Goal: Information Seeking & Learning: Learn about a topic

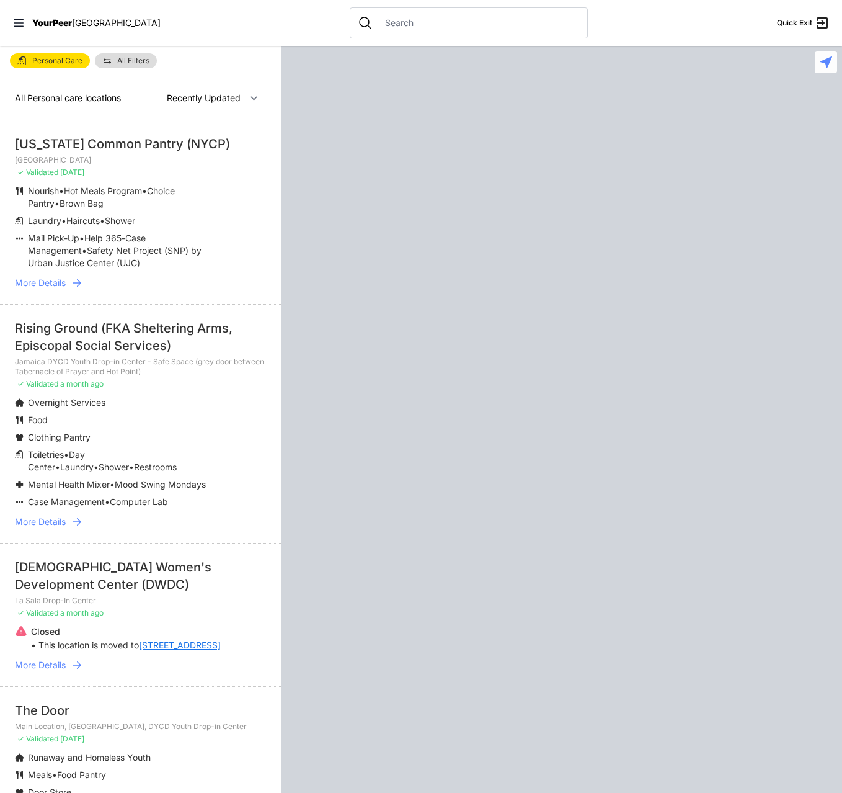
select select "recentlyUpdated"
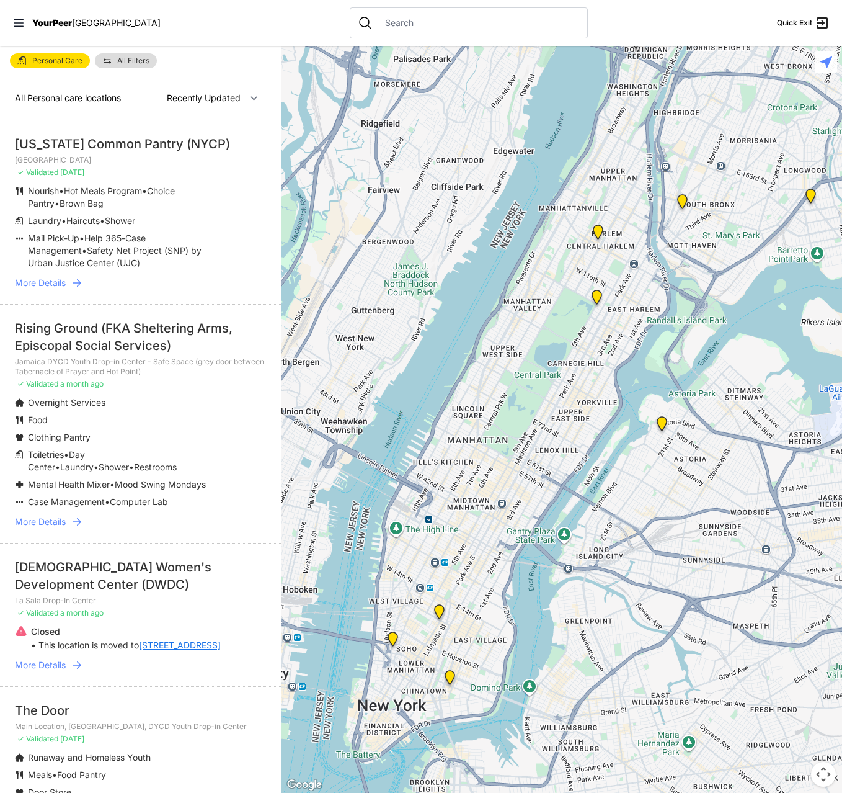
click at [412, 30] on div at bounding box center [469, 22] width 238 height 31
click at [411, 28] on input "text" at bounding box center [479, 23] width 202 height 12
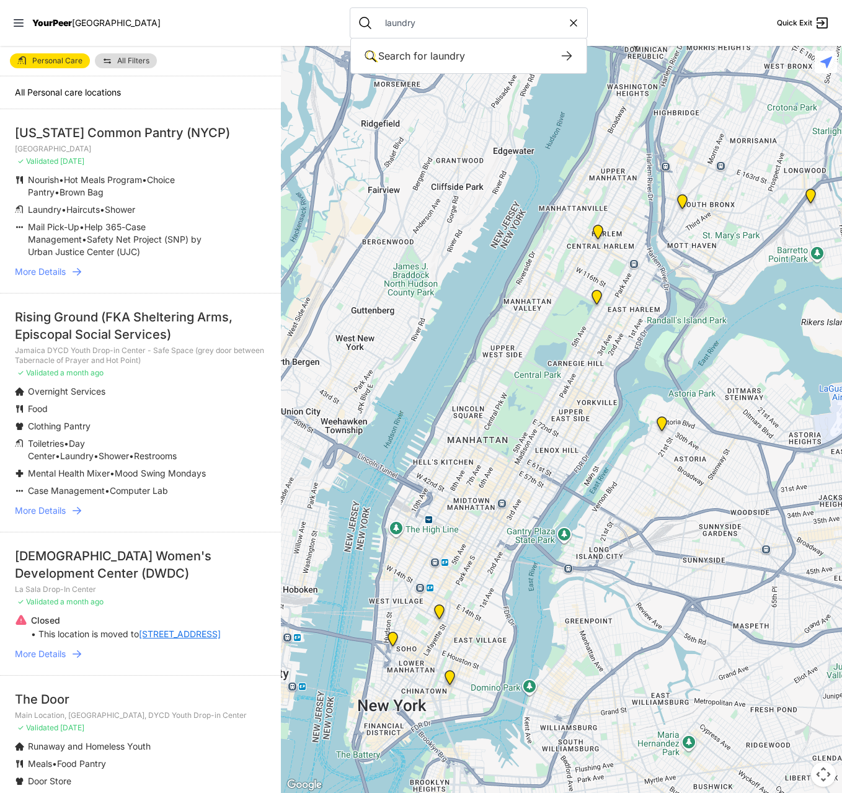
type input "laundry"
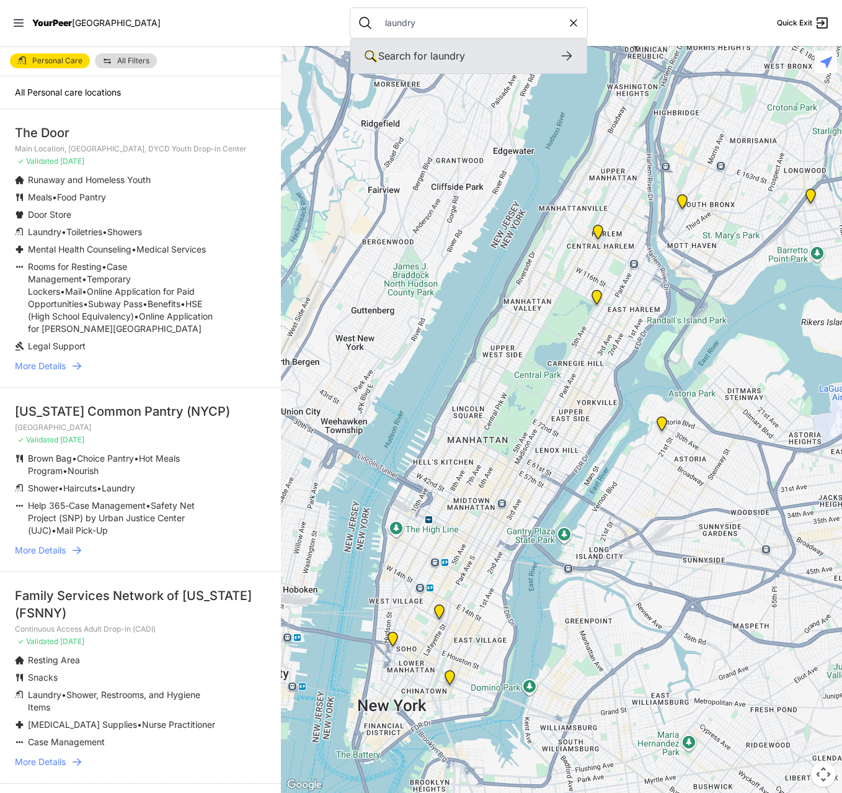
click at [392, 49] on div "Search for laundry" at bounding box center [468, 55] width 181 height 15
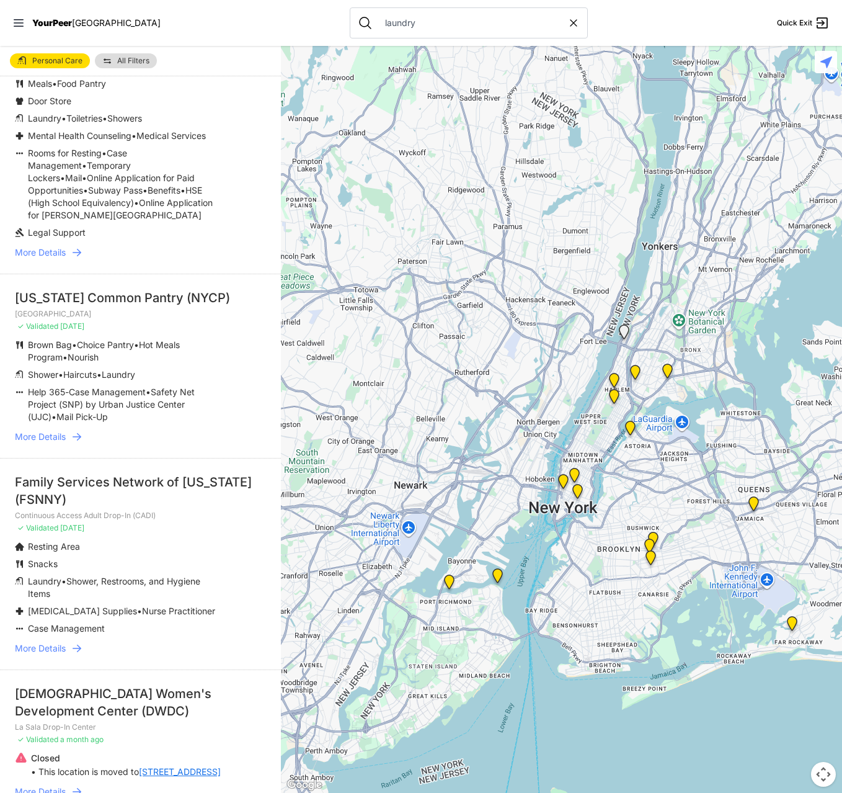
scroll to position [124, 0]
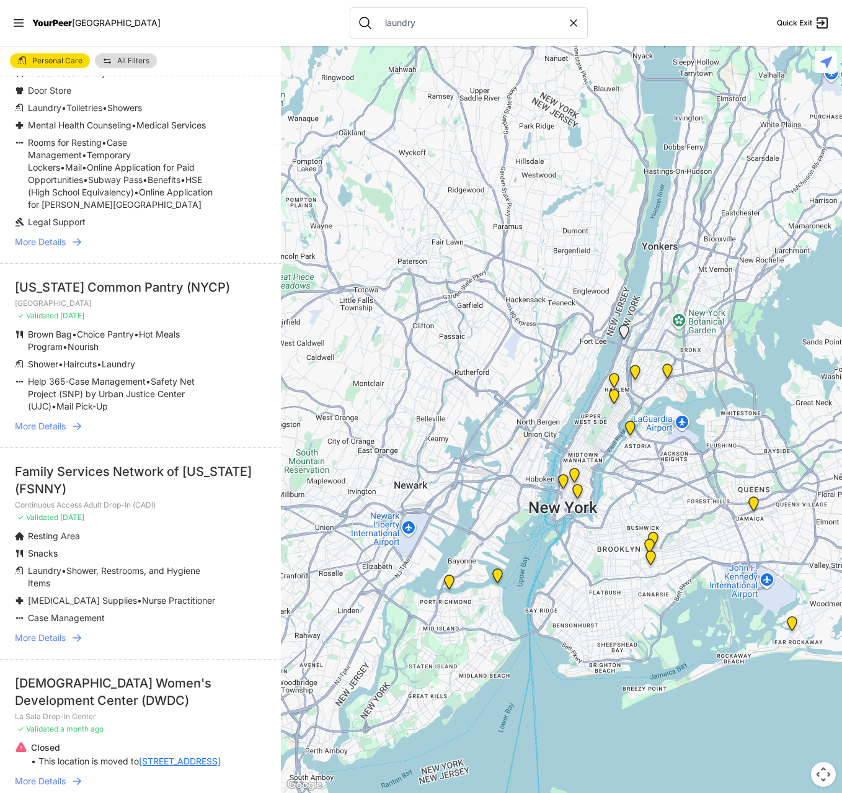
click at [648, 563] on img "Brooklyn DYCD Youth Drop-in Center" at bounding box center [651, 560] width 16 height 20
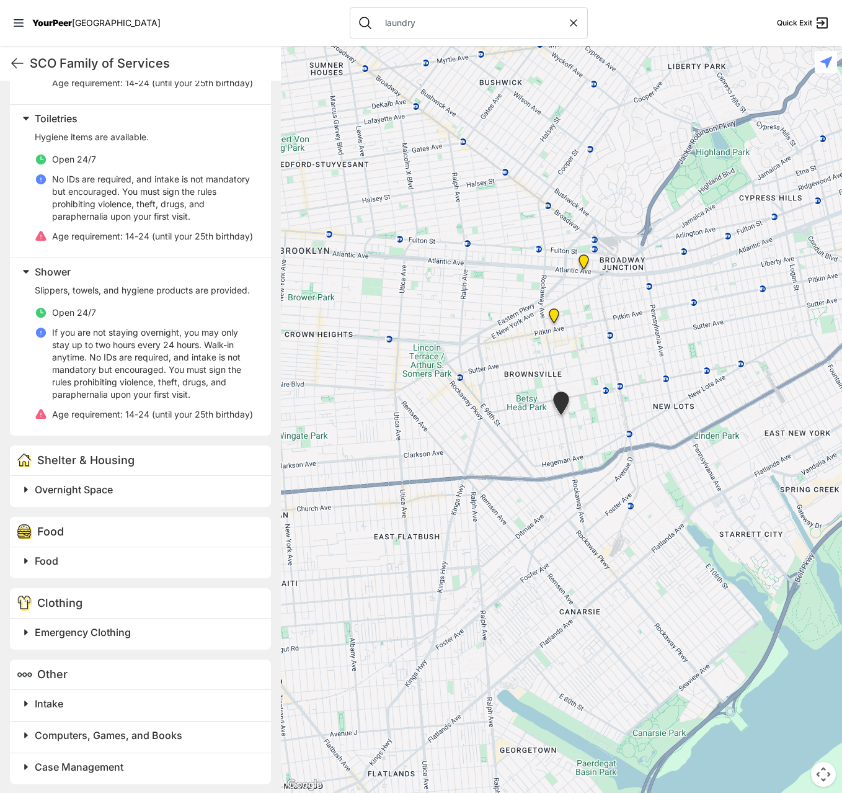
scroll to position [496, 0]
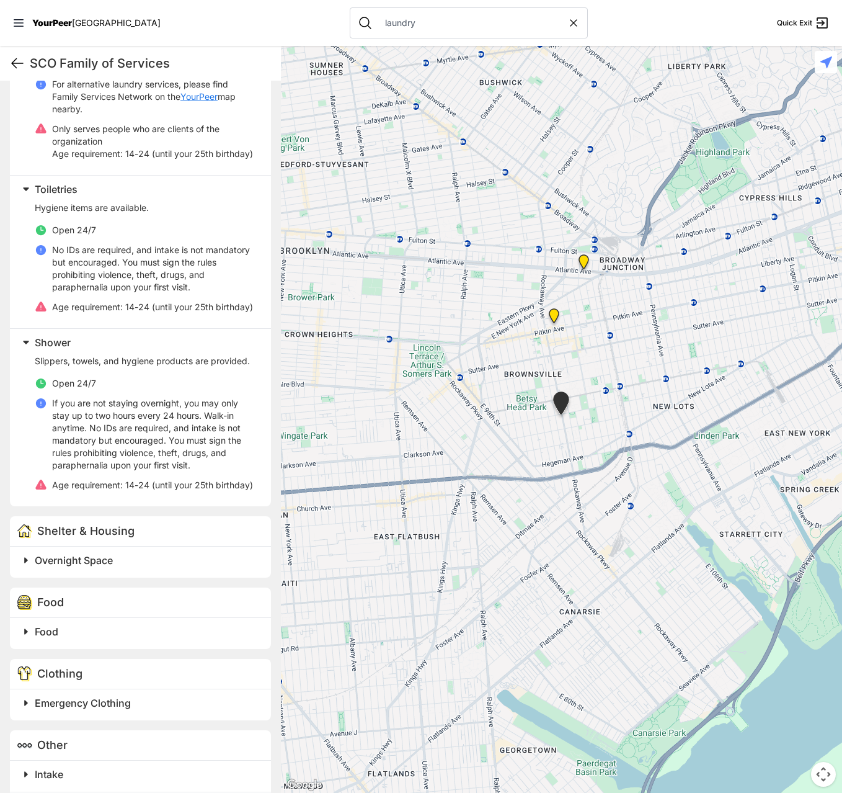
click at [14, 59] on icon at bounding box center [17, 63] width 15 height 15
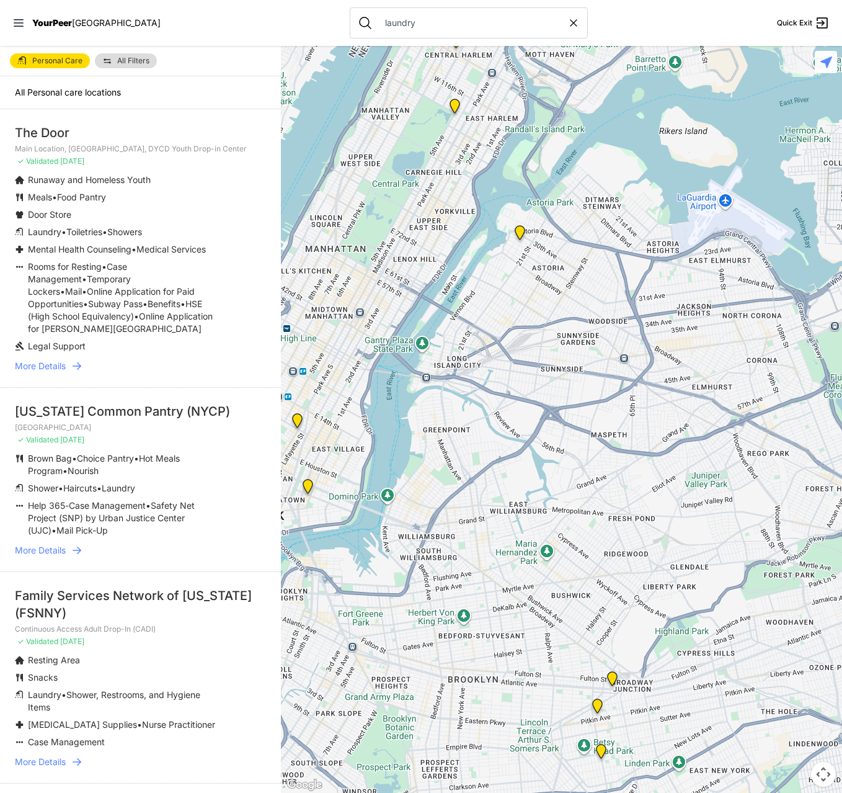
drag, startPoint x: 643, startPoint y: 529, endPoint x: 517, endPoint y: 332, distance: 233.2
click at [517, 334] on div at bounding box center [561, 419] width 561 height 747
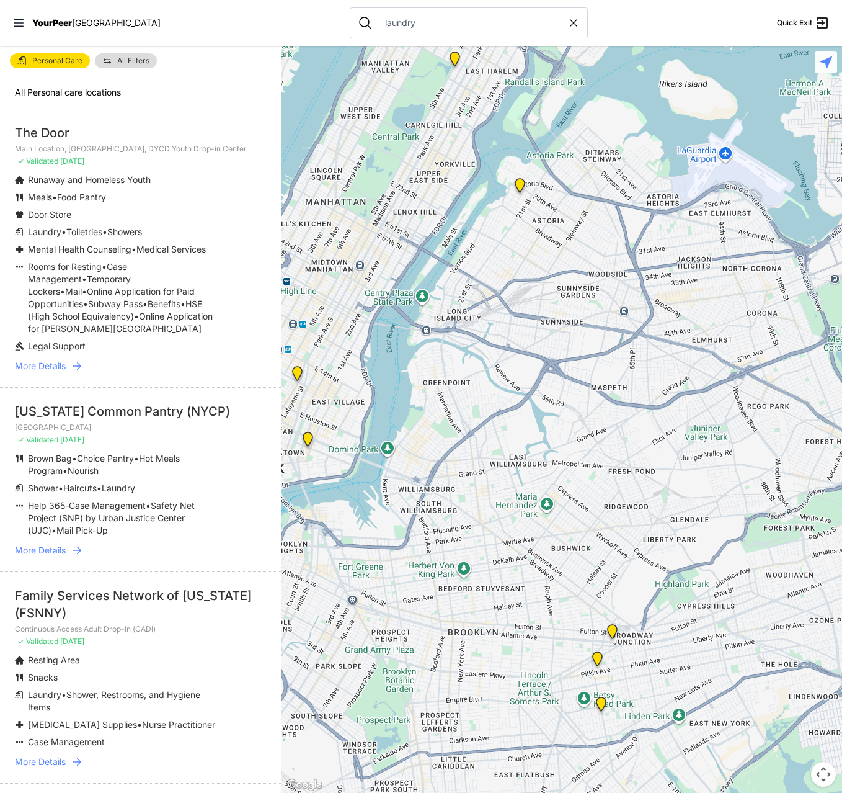
click at [613, 623] on div at bounding box center [561, 419] width 561 height 747
click at [612, 629] on img "The Gathering Place Drop-in Center" at bounding box center [613, 634] width 16 height 20
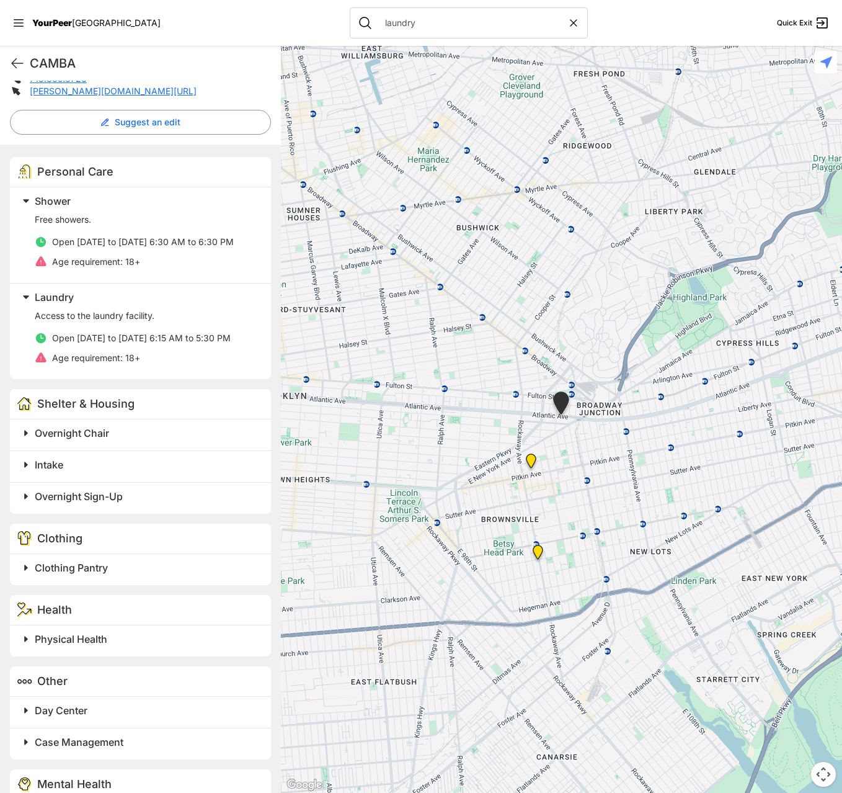
scroll to position [356, 0]
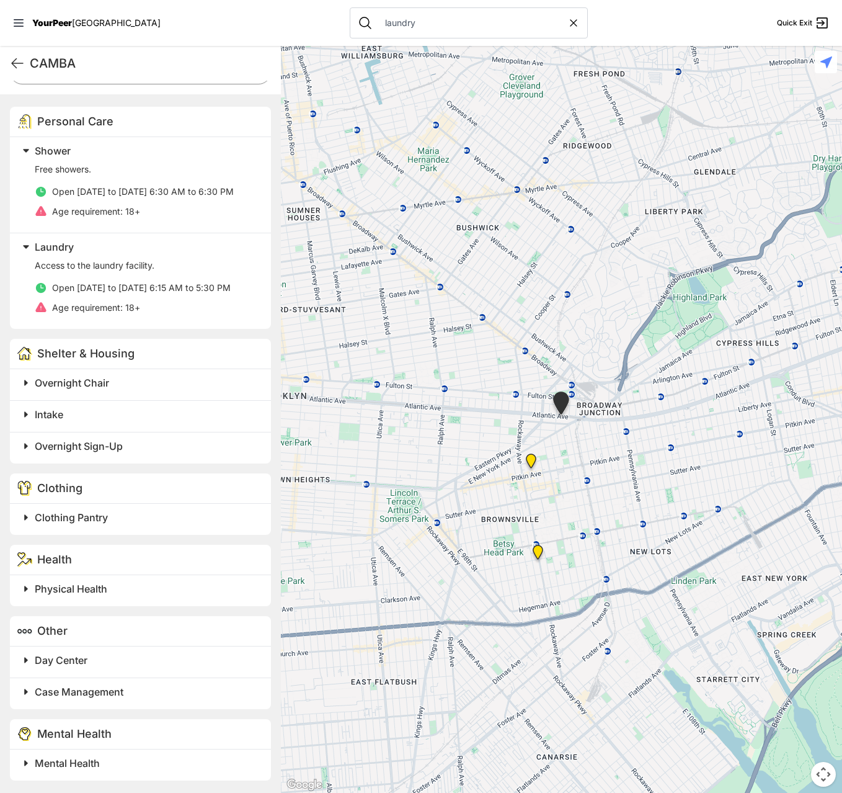
click at [85, 584] on span "Physical Health" at bounding box center [71, 588] width 73 height 12
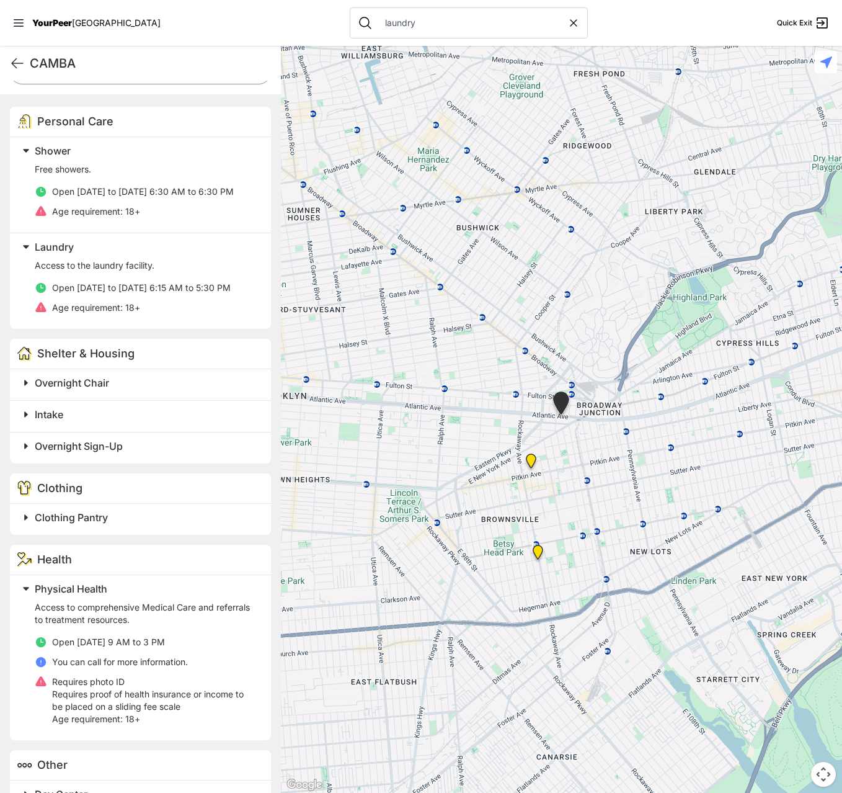
click at [84, 520] on span "Clothing Pantry" at bounding box center [71, 517] width 73 height 12
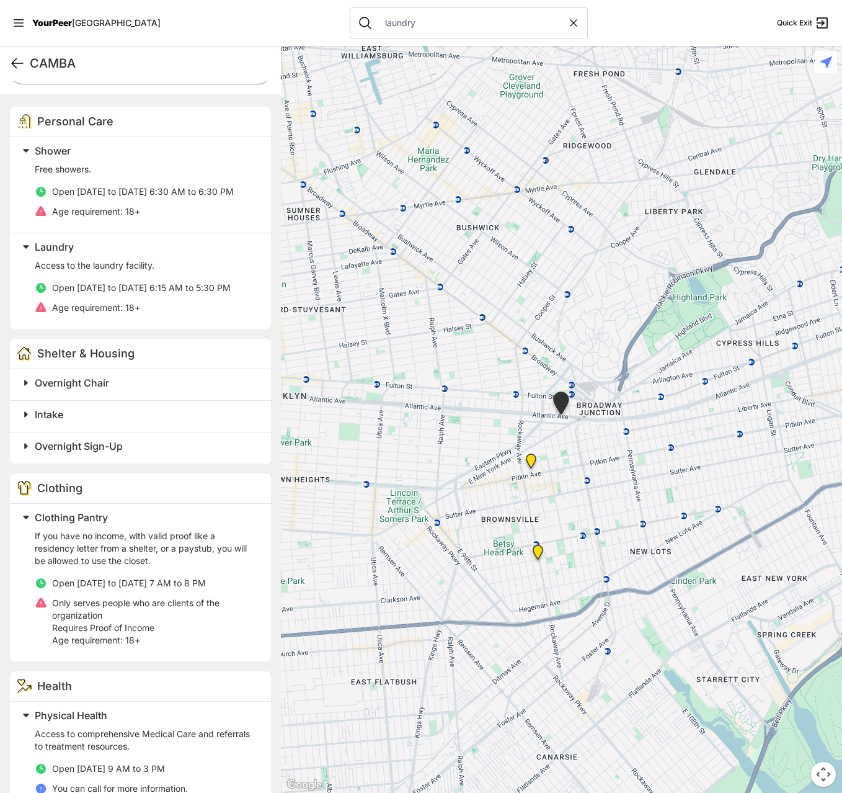
click at [12, 62] on icon at bounding box center [17, 63] width 15 height 15
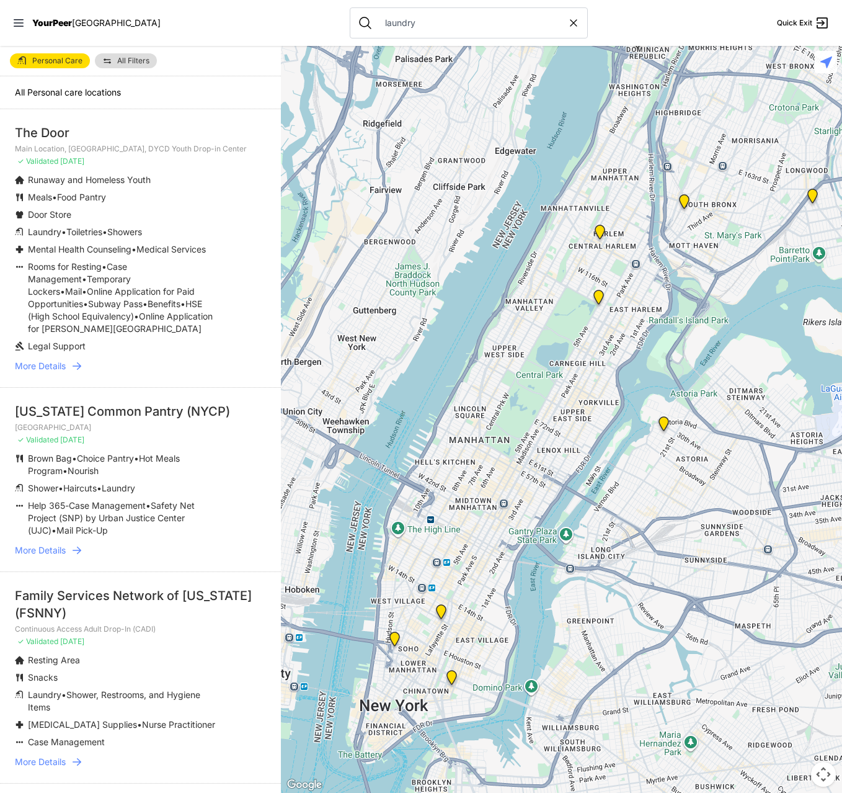
drag, startPoint x: 645, startPoint y: 487, endPoint x: 538, endPoint y: 313, distance: 204.0
click at [542, 316] on div at bounding box center [561, 419] width 561 height 747
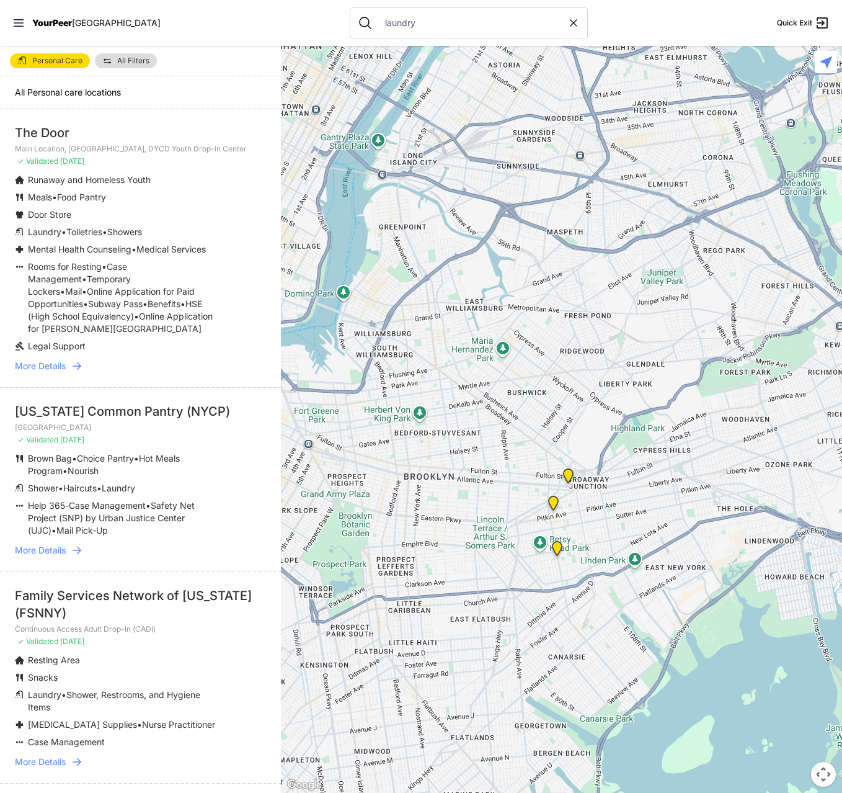
drag, startPoint x: 633, startPoint y: 479, endPoint x: 698, endPoint y: 373, distance: 124.2
click at [694, 390] on div at bounding box center [561, 419] width 561 height 747
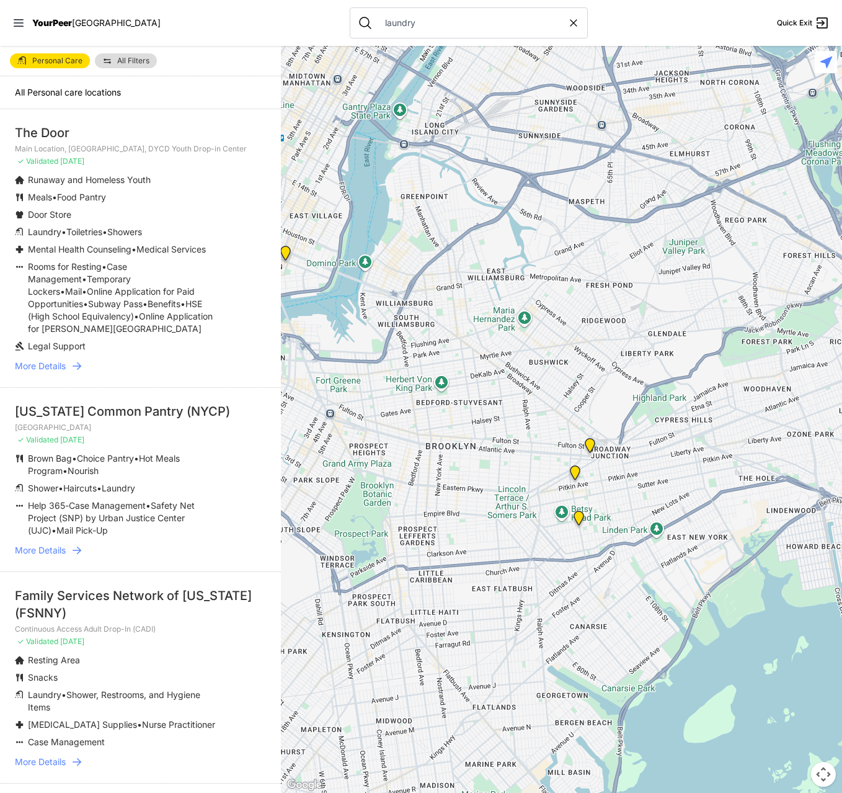
drag, startPoint x: 669, startPoint y: 439, endPoint x: 693, endPoint y: 432, distance: 24.4
click at [693, 432] on div at bounding box center [561, 419] width 561 height 747
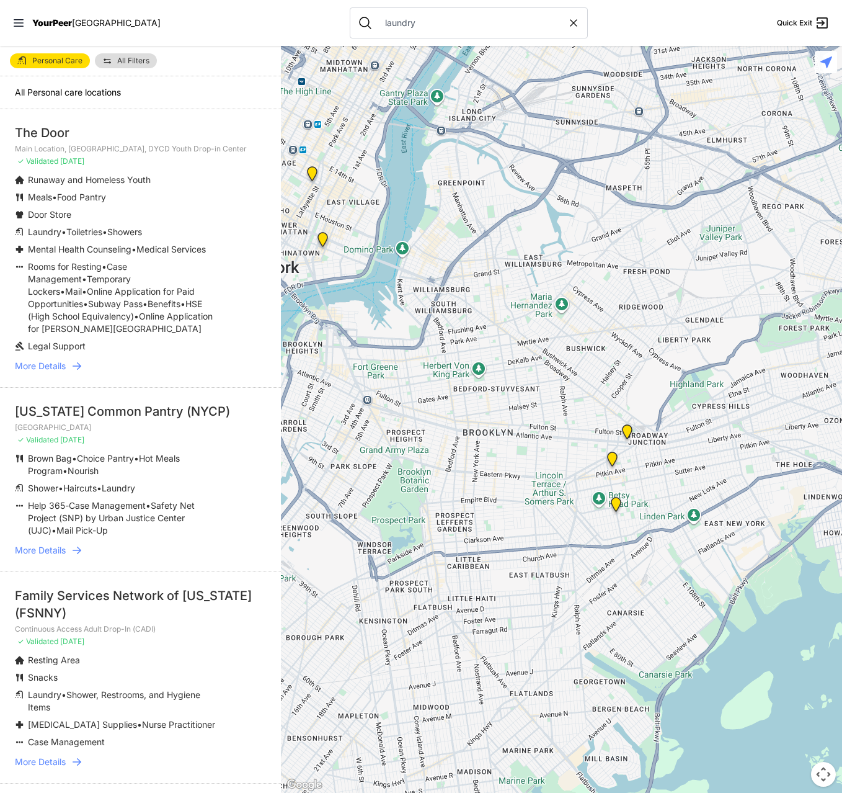
click at [615, 457] on img "Continuous Access Adult Drop-In (CADI)" at bounding box center [613, 462] width 16 height 20
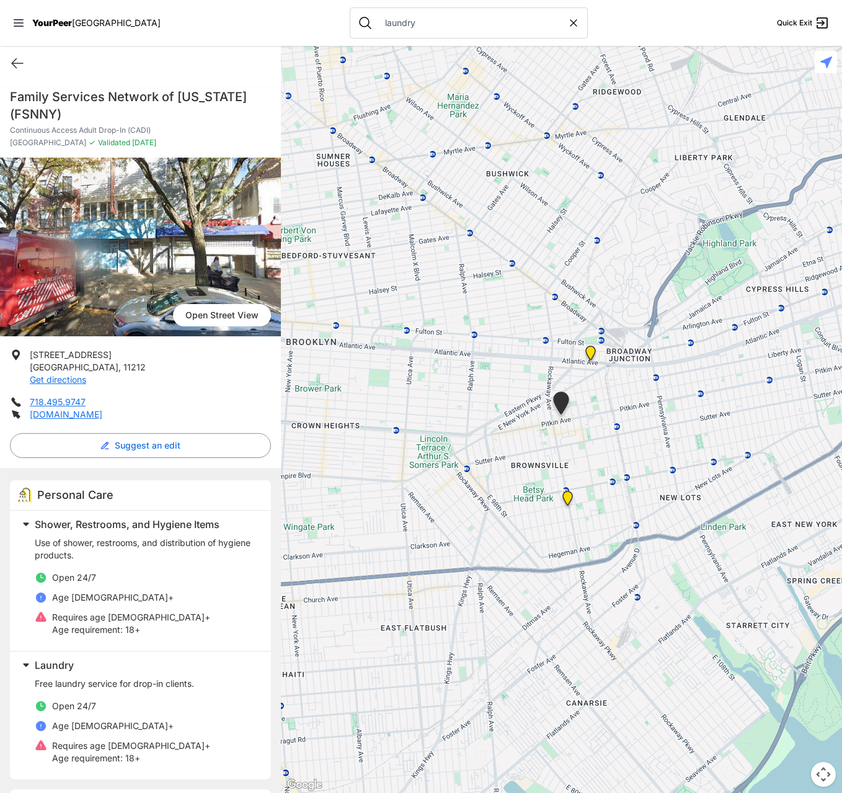
scroll to position [124, 0]
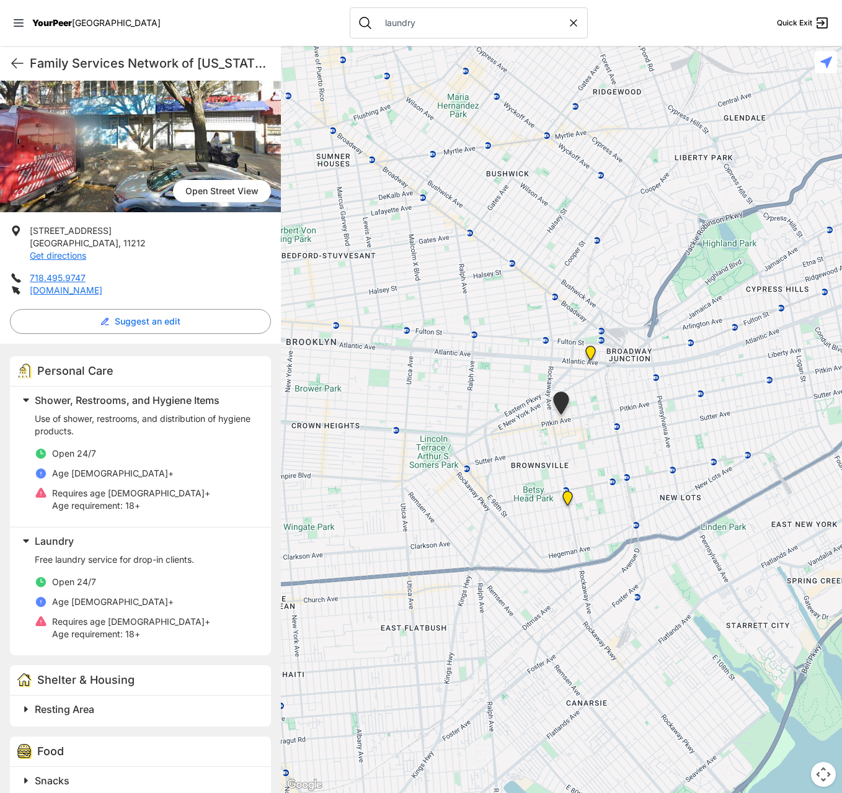
click at [28, 542] on span at bounding box center [181, 540] width 328 height 17
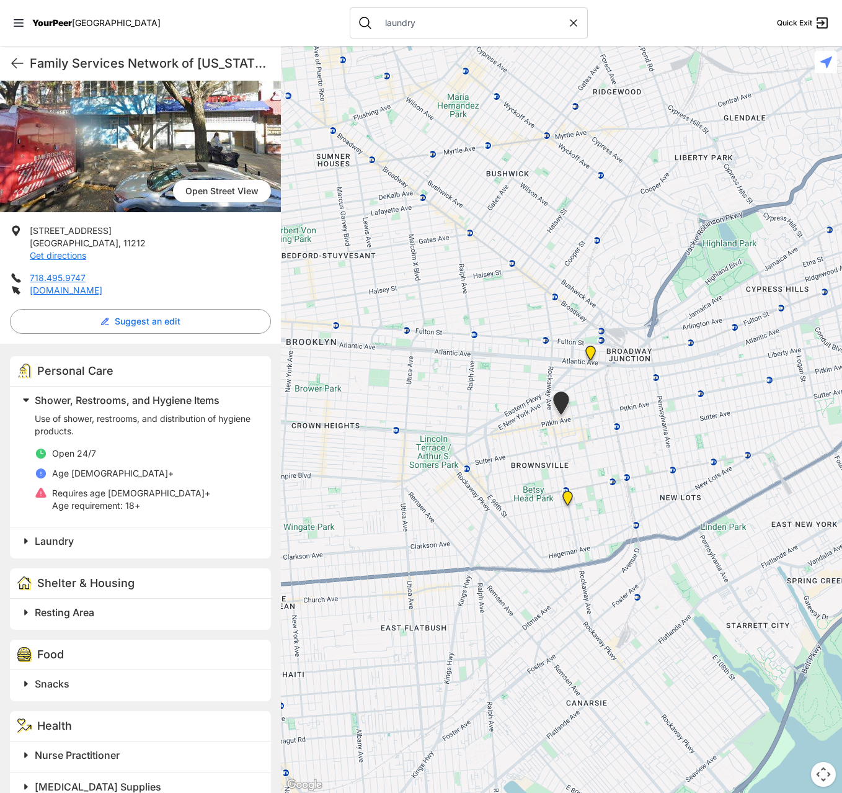
click at [28, 542] on span at bounding box center [181, 540] width 328 height 17
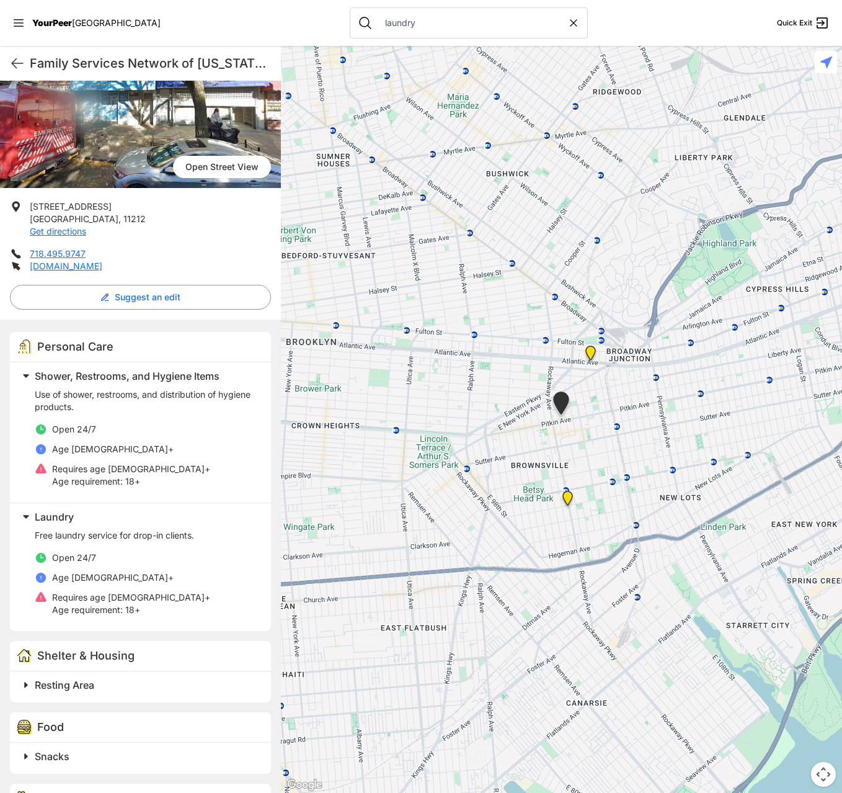
scroll to position [6, 0]
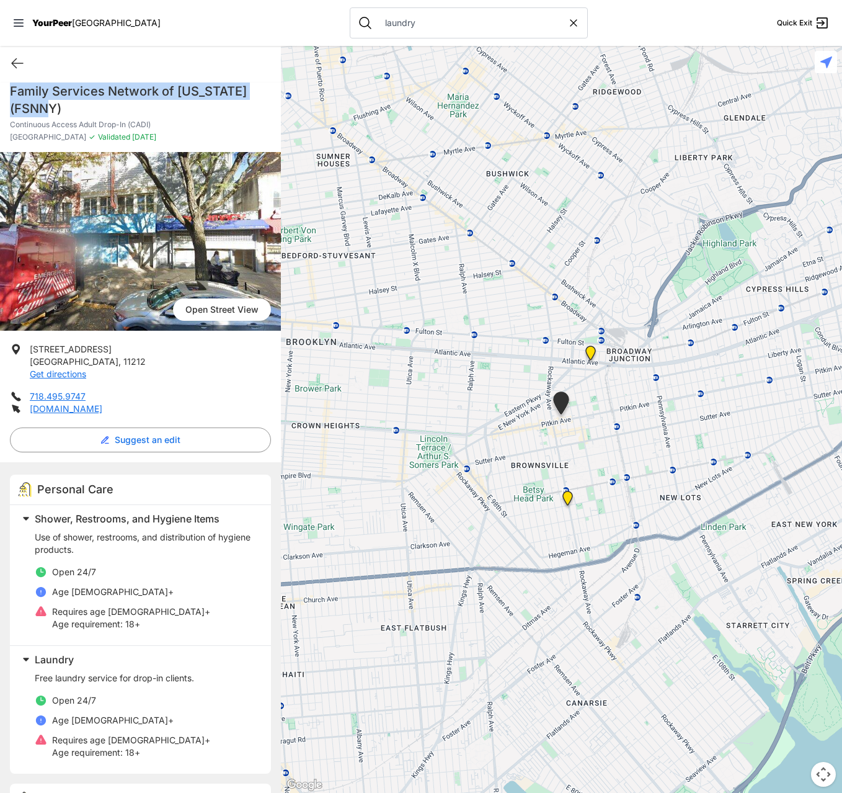
drag, startPoint x: 65, startPoint y: 107, endPoint x: 4, endPoint y: 88, distance: 63.6
click at [4, 88] on div "Family Services Network of [US_STATE] (FSNNY) Continuous Access Adult Drop-In (…" at bounding box center [140, 117] width 281 height 69
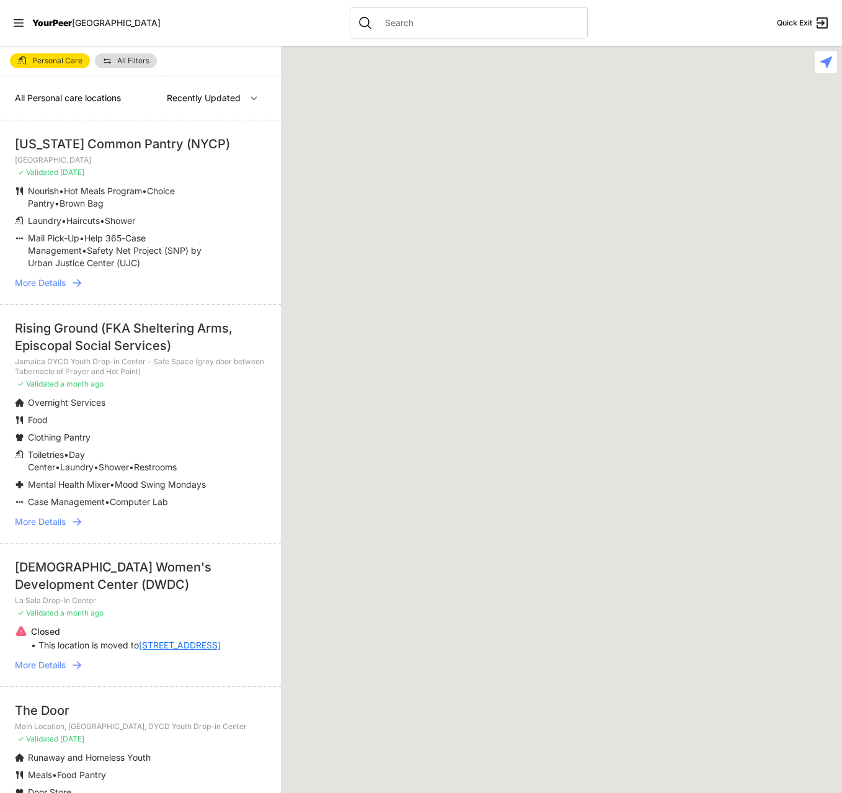
select select "recentlyUpdated"
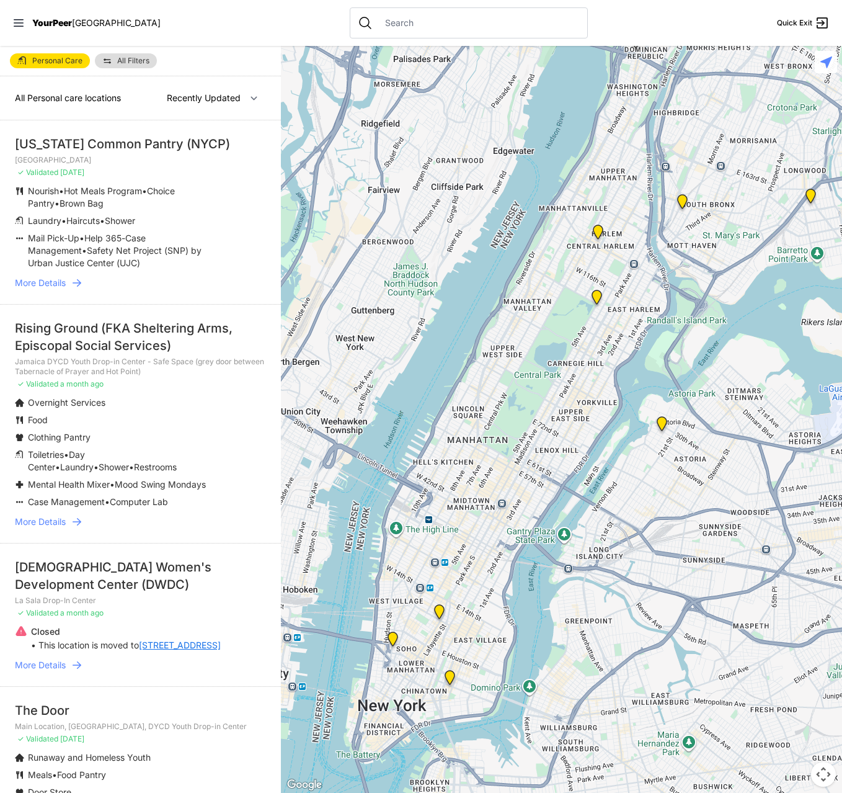
click at [119, 63] on span "All Filters" at bounding box center [133, 60] width 32 height 7
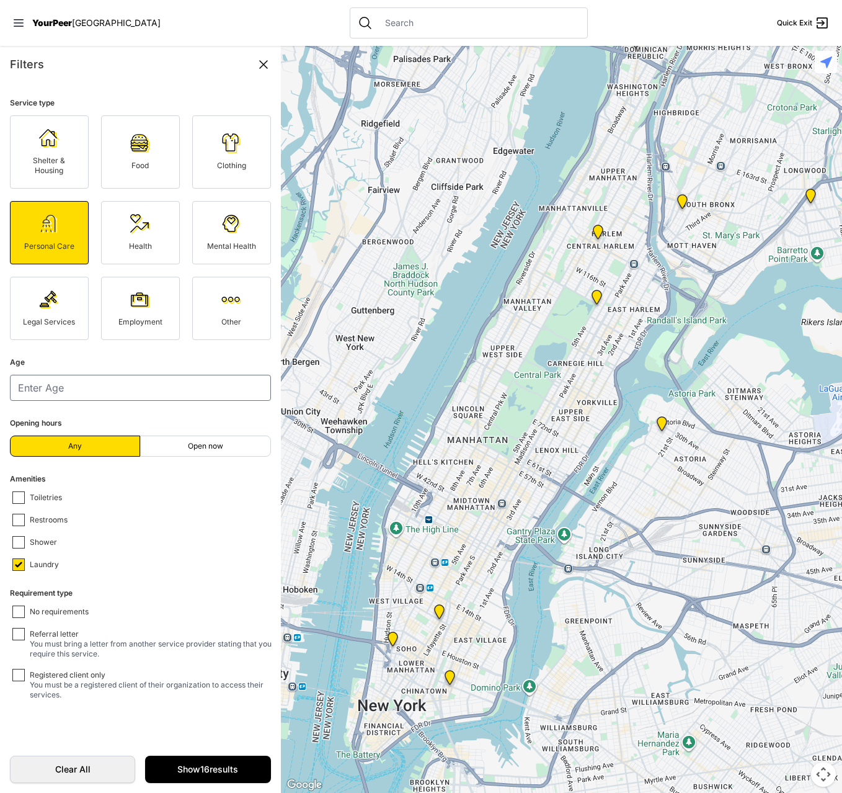
click at [118, 54] on div "Filters Service type Shelter & Housing Food Clothing Personal Care Health Menta…" at bounding box center [140, 419] width 281 height 747
click at [51, 618] on span "No requirements" at bounding box center [59, 612] width 59 height 11
click at [25, 618] on input "No requirements" at bounding box center [18, 611] width 12 height 12
checkbox input "true"
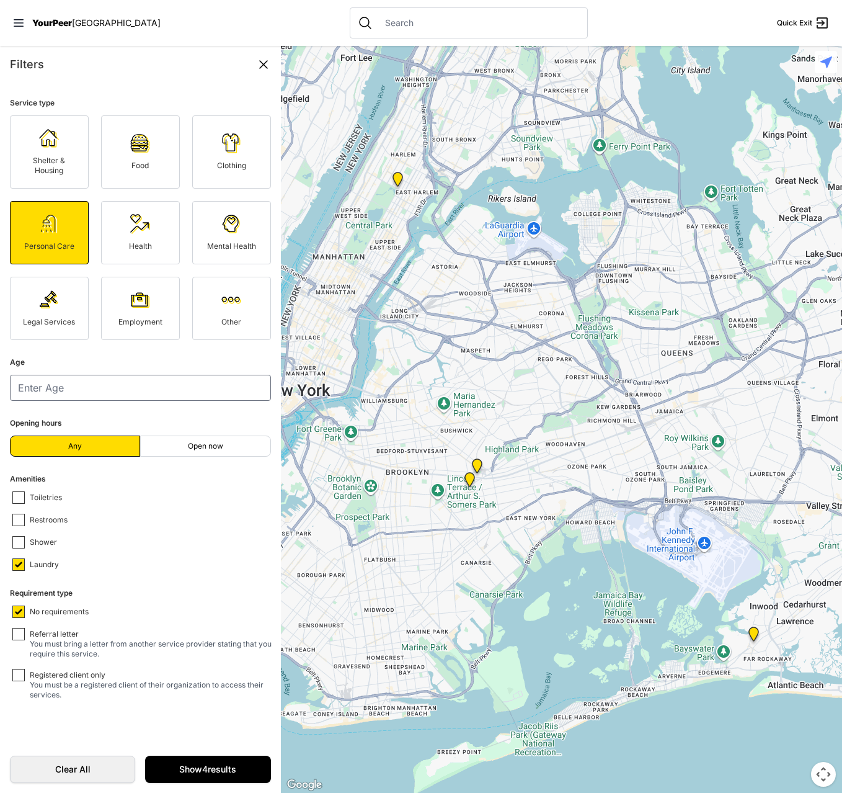
click at [48, 658] on span "You must bring a letter from another service provider stating that you require …" at bounding box center [151, 648] width 242 height 19
click at [25, 640] on input "Referral letter You must bring a letter from another service provider stating t…" at bounding box center [18, 634] width 12 height 12
checkbox input "true"
click at [188, 451] on span "Open now" at bounding box center [205, 446] width 35 height 10
click at [205, 447] on input "Open now" at bounding box center [205, 446] width 1 height 1
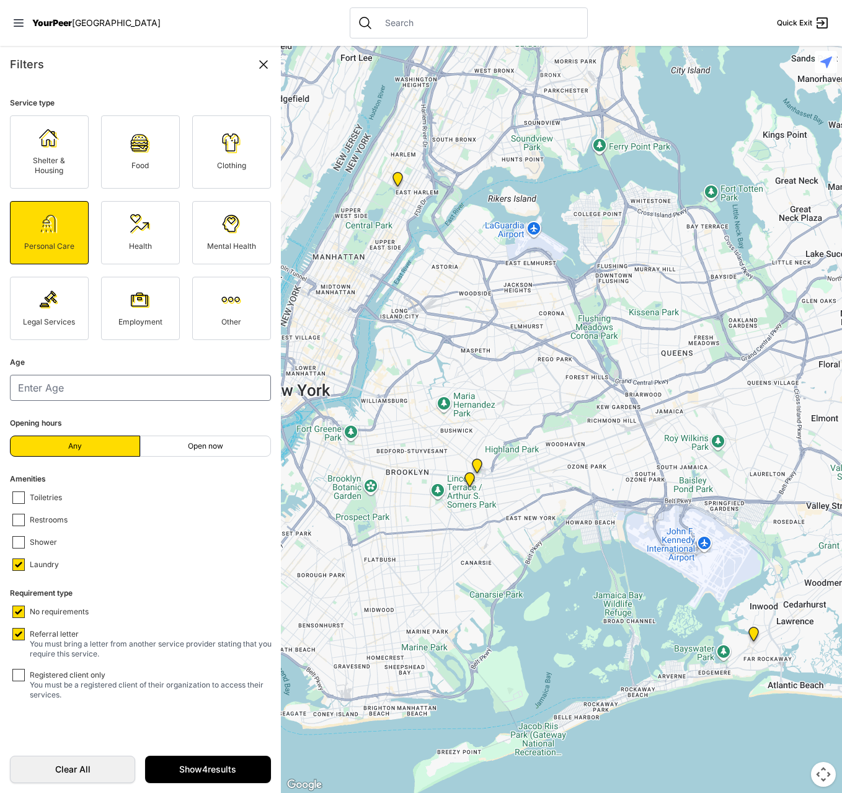
radio input "true"
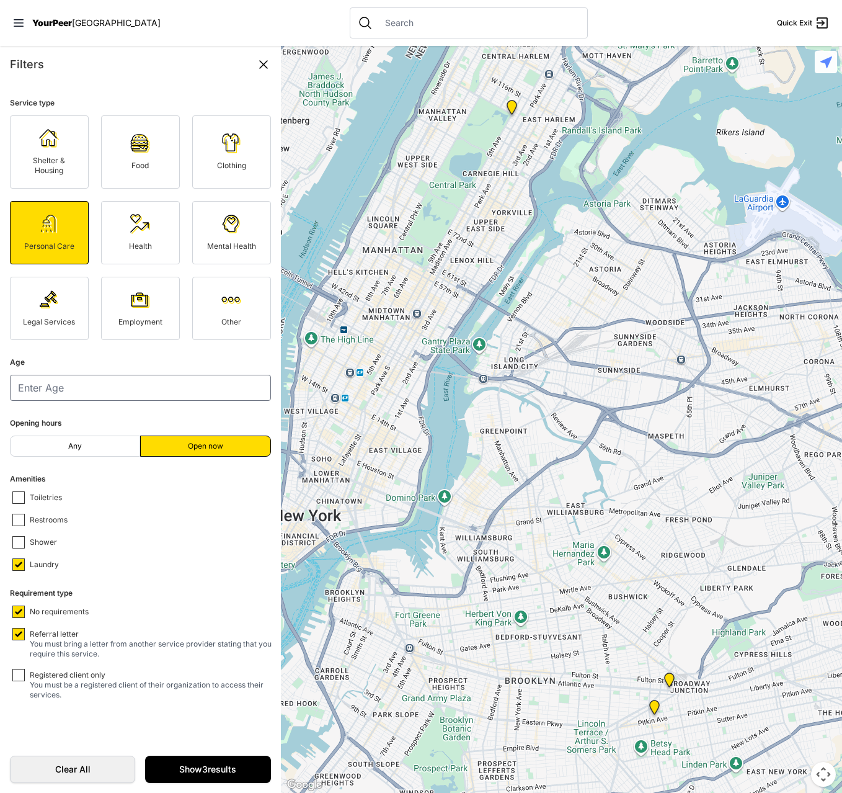
click at [113, 457] on label "Any" at bounding box center [75, 445] width 130 height 21
click at [76, 447] on input "Any" at bounding box center [75, 446] width 1 height 1
radio input "true"
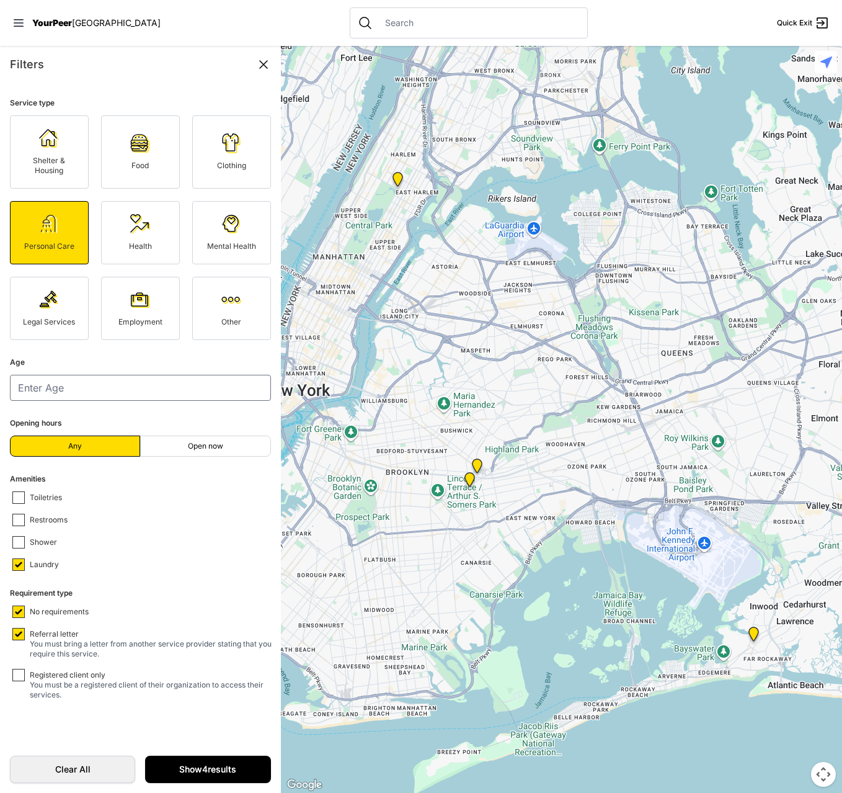
click at [200, 763] on link "Show 4 results" at bounding box center [207, 769] width 125 height 27
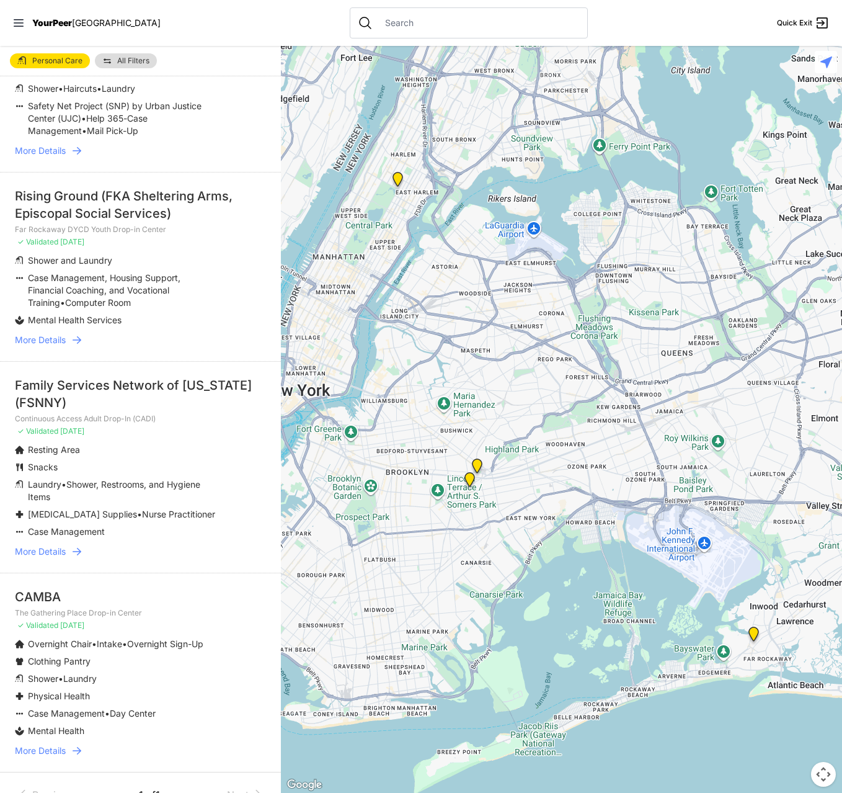
scroll to position [181, 0]
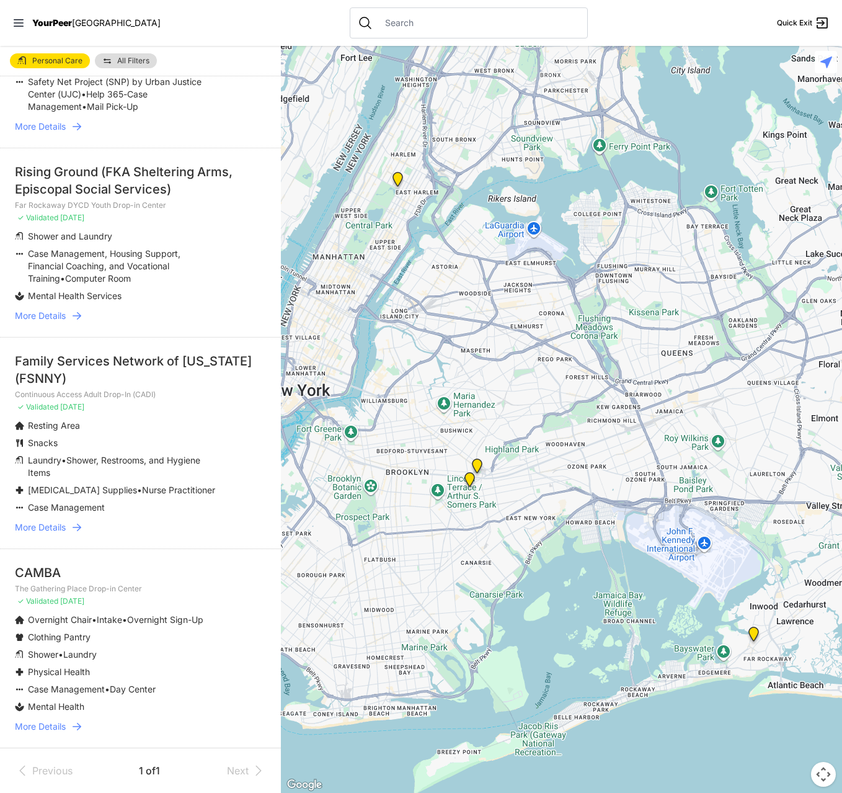
click at [58, 94] on li "New York Common Pantry (NYCP) Manhattan ✓ Validated 14 days ago Brown Bag • Cho…" at bounding box center [140, 56] width 281 height 184
click at [20, 25] on icon at bounding box center [18, 23] width 12 height 12
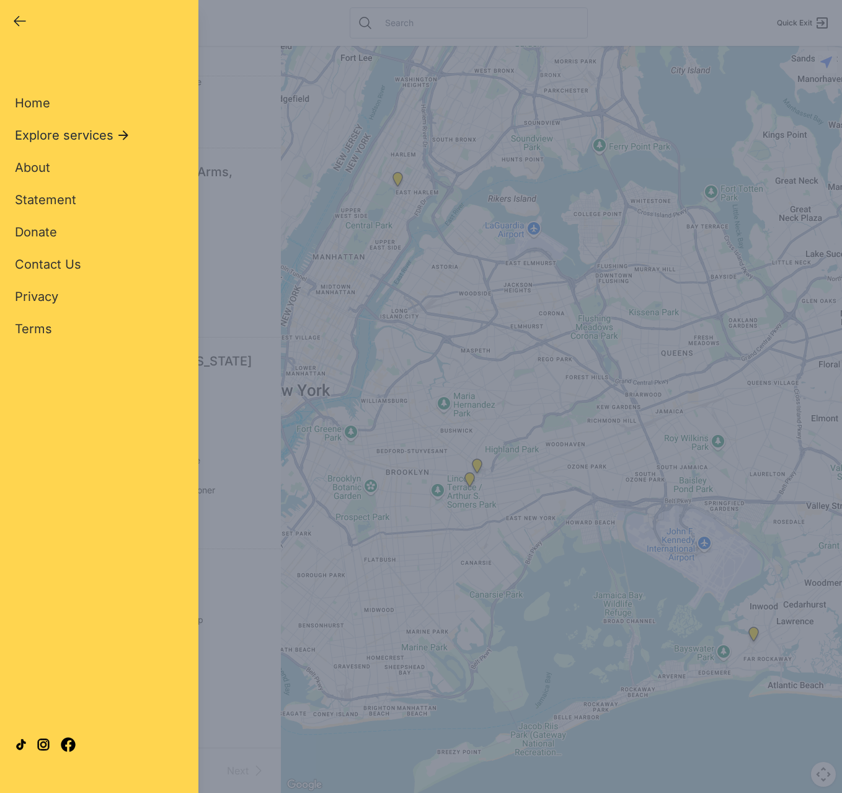
click at [60, 132] on span "Explore services" at bounding box center [64, 135] width 99 height 17
click at [75, 393] on span "Other Services" at bounding box center [59, 393] width 89 height 15
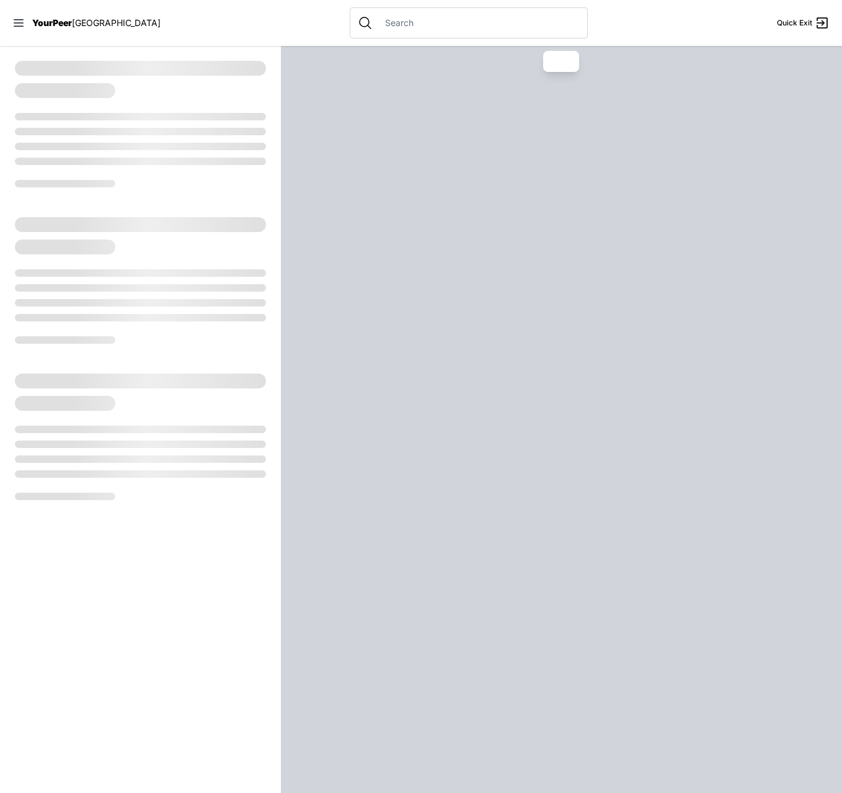
select select "recentlyUpdated"
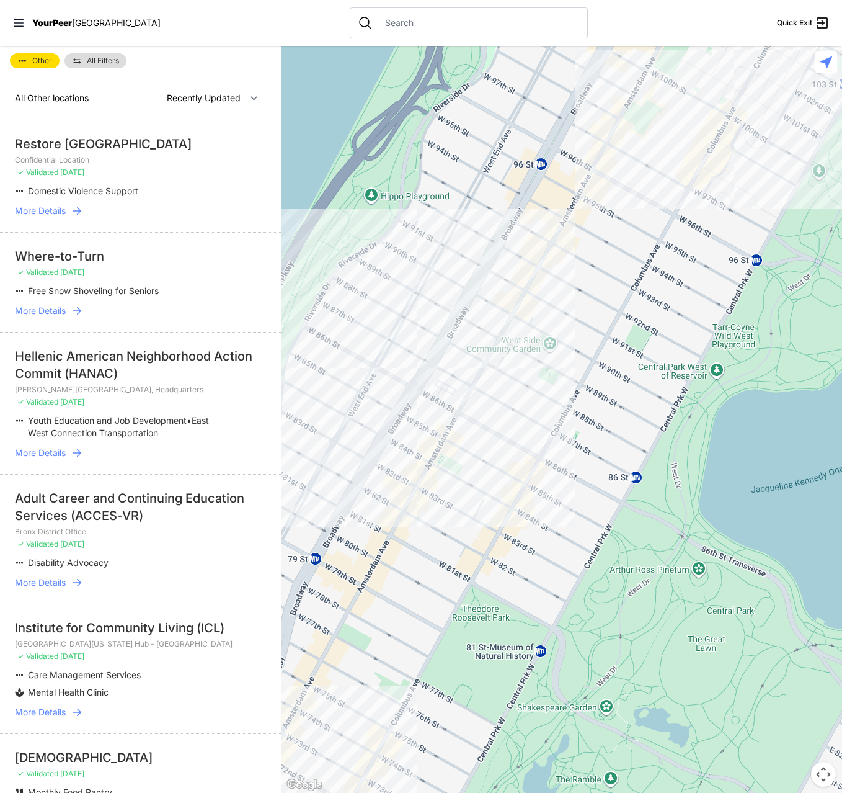
click at [71, 447] on link "More Details" at bounding box center [140, 453] width 251 height 12
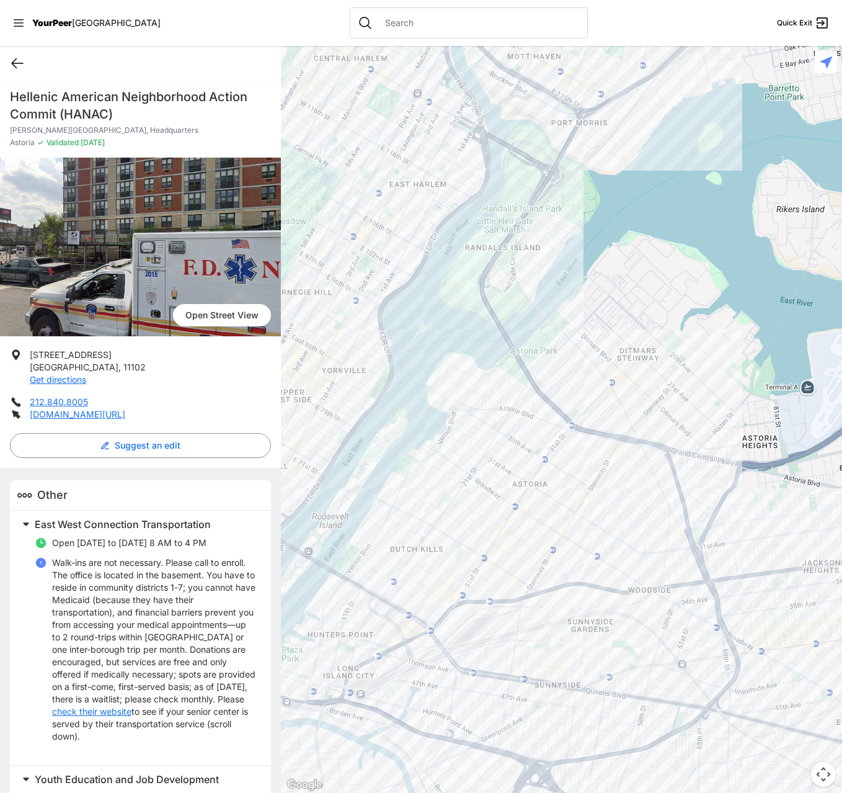
click at [13, 67] on icon at bounding box center [17, 63] width 15 height 15
select select "recentlyUpdated"
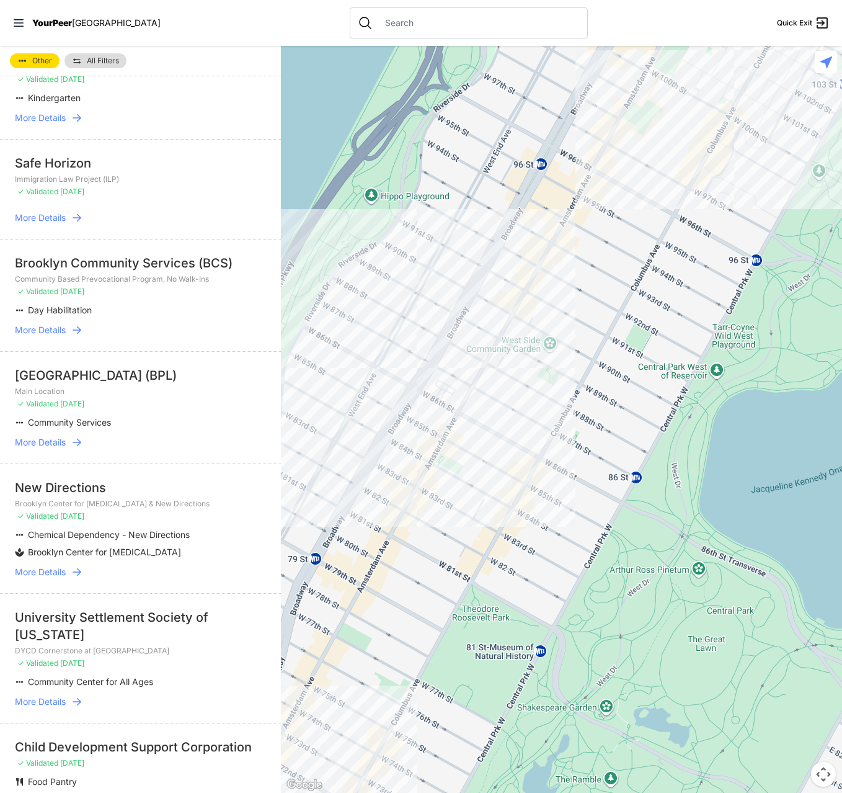
scroll to position [1241, 0]
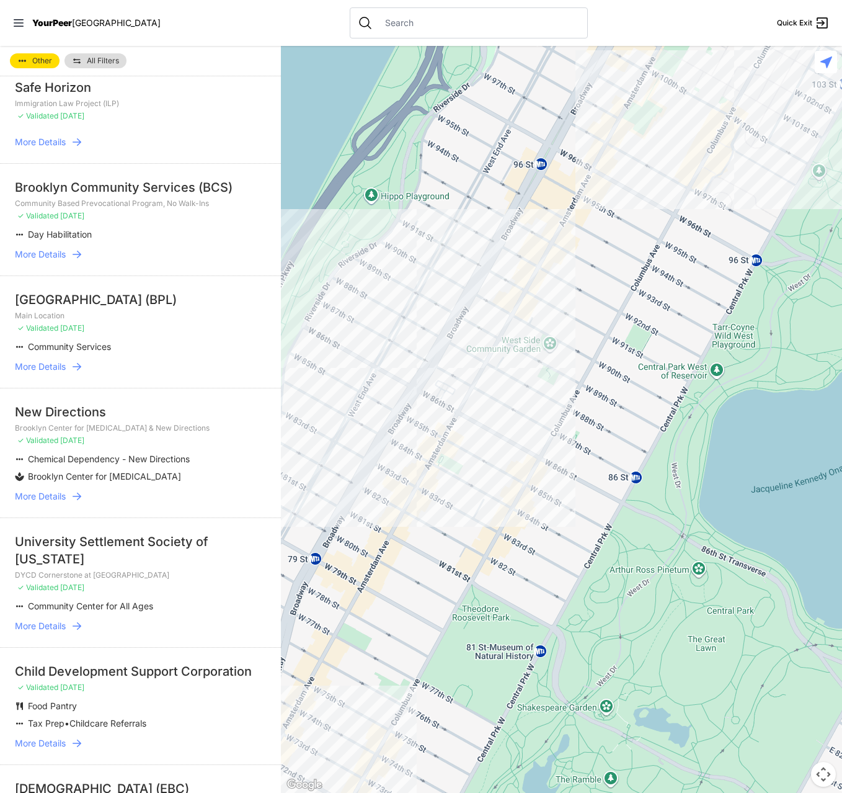
click at [73, 360] on icon at bounding box center [77, 366] width 12 height 12
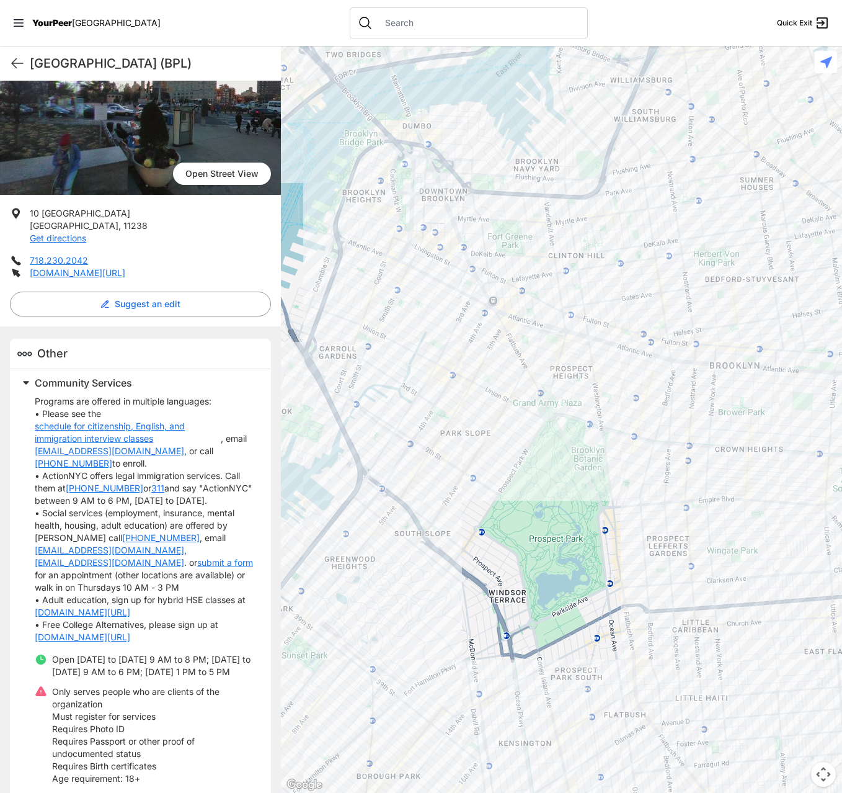
scroll to position [156, 0]
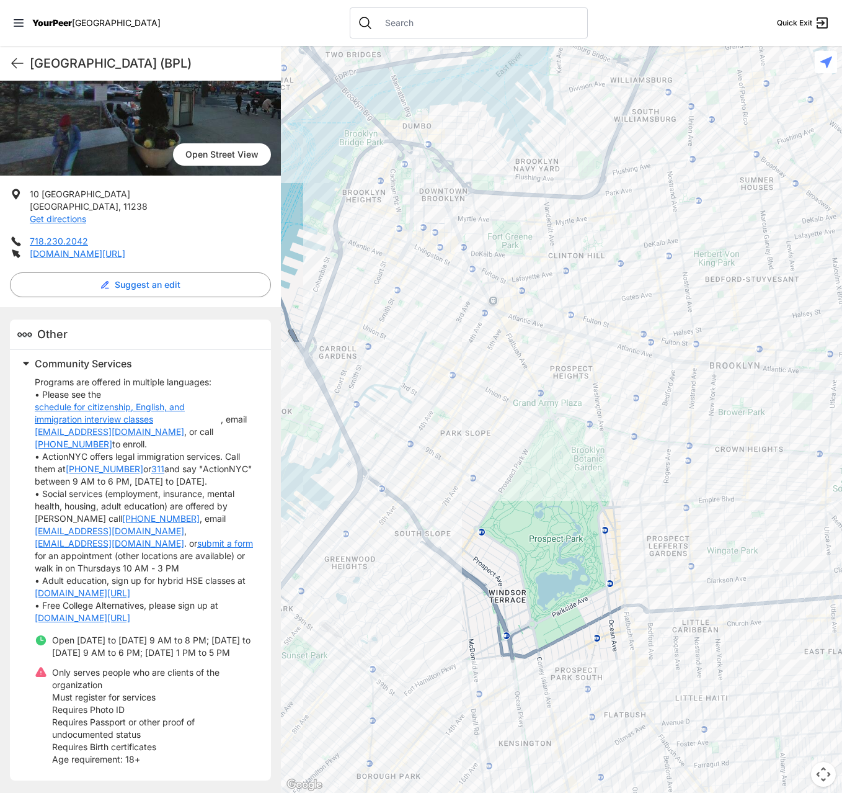
drag, startPoint x: 184, startPoint y: 532, endPoint x: 204, endPoint y: 536, distance: 20.9
click at [204, 537] on link "submit a form" at bounding box center [225, 543] width 56 height 12
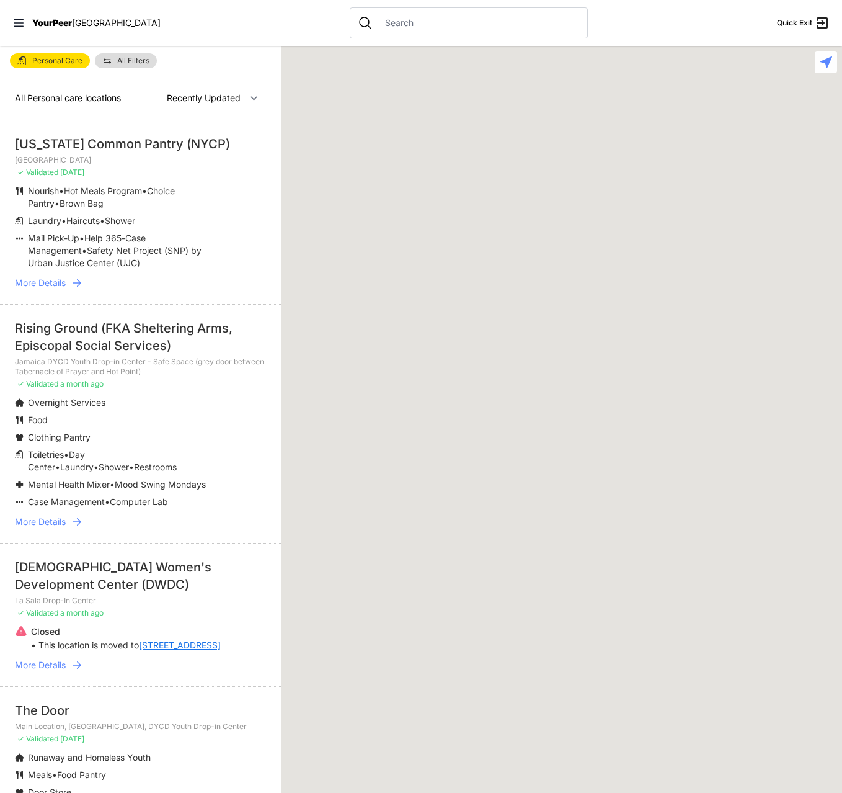
select select "recentlyUpdated"
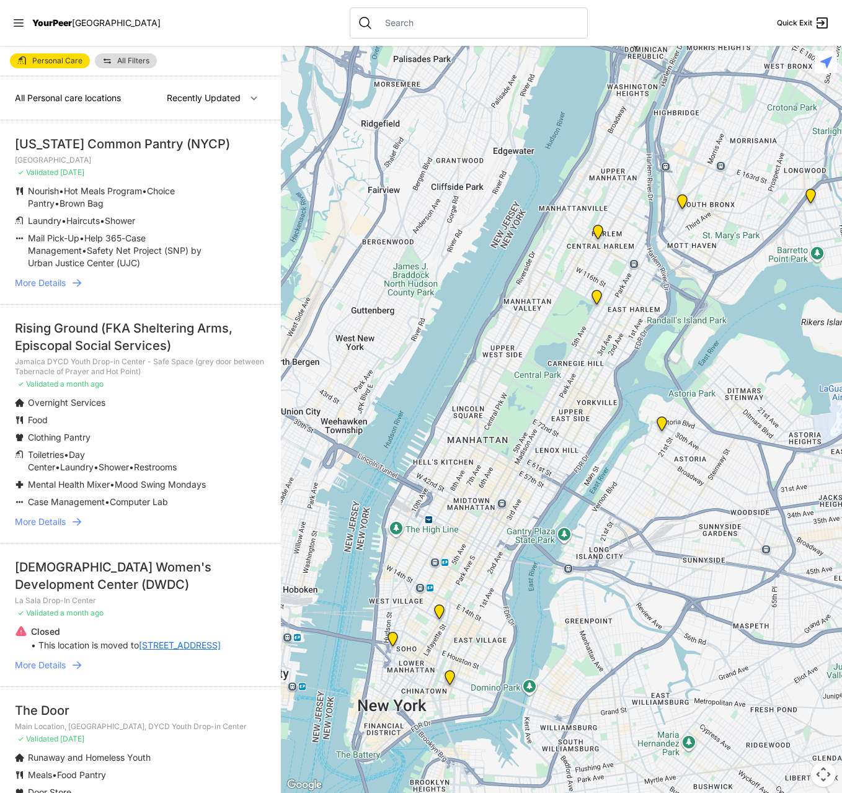
click at [141, 63] on span "All Filters" at bounding box center [133, 60] width 32 height 7
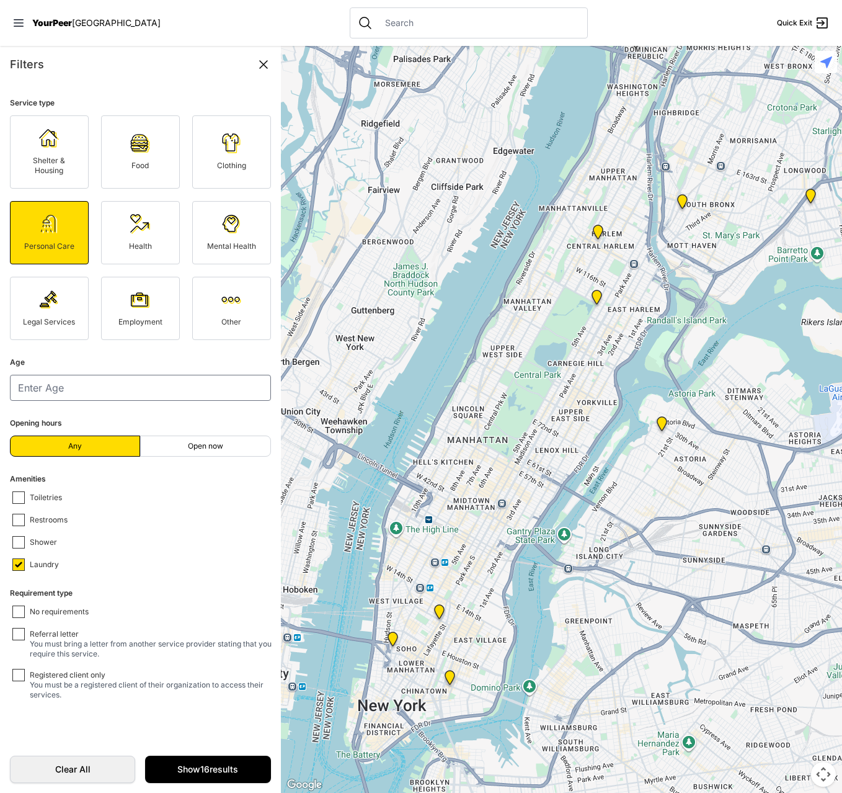
click at [168, 306] on link "Employment" at bounding box center [140, 308] width 79 height 63
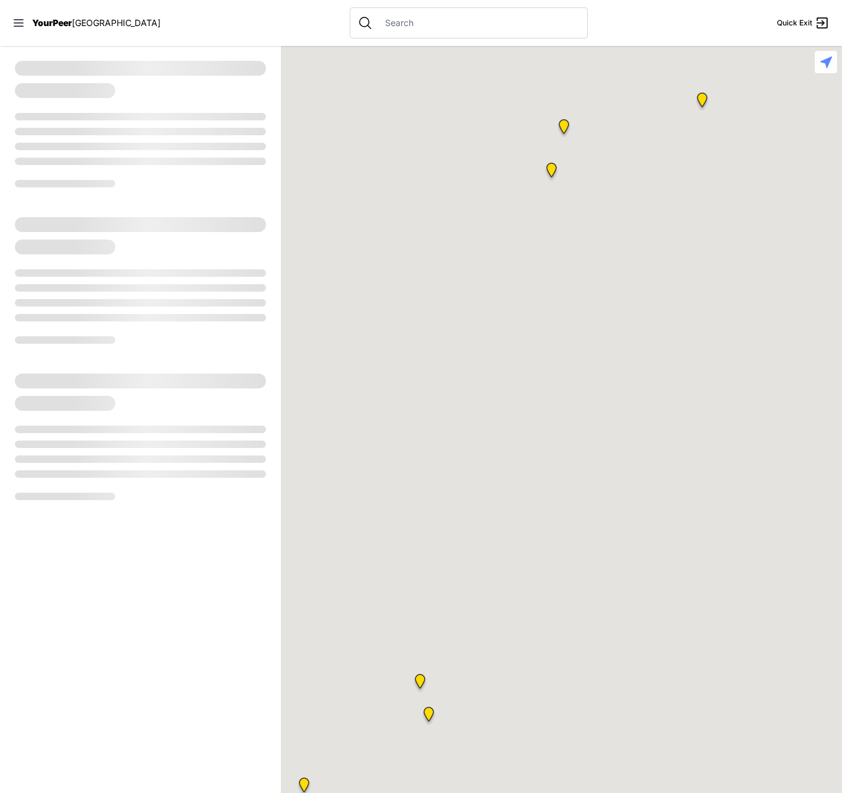
select select "recentlyUpdated"
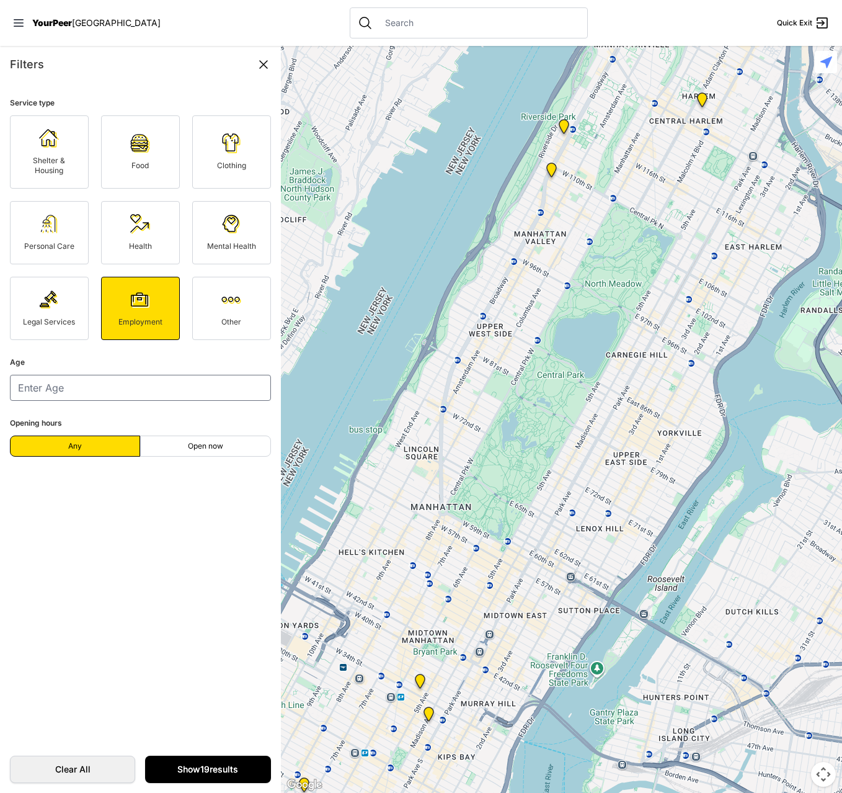
click at [210, 764] on link "Show 19 results" at bounding box center [207, 769] width 125 height 27
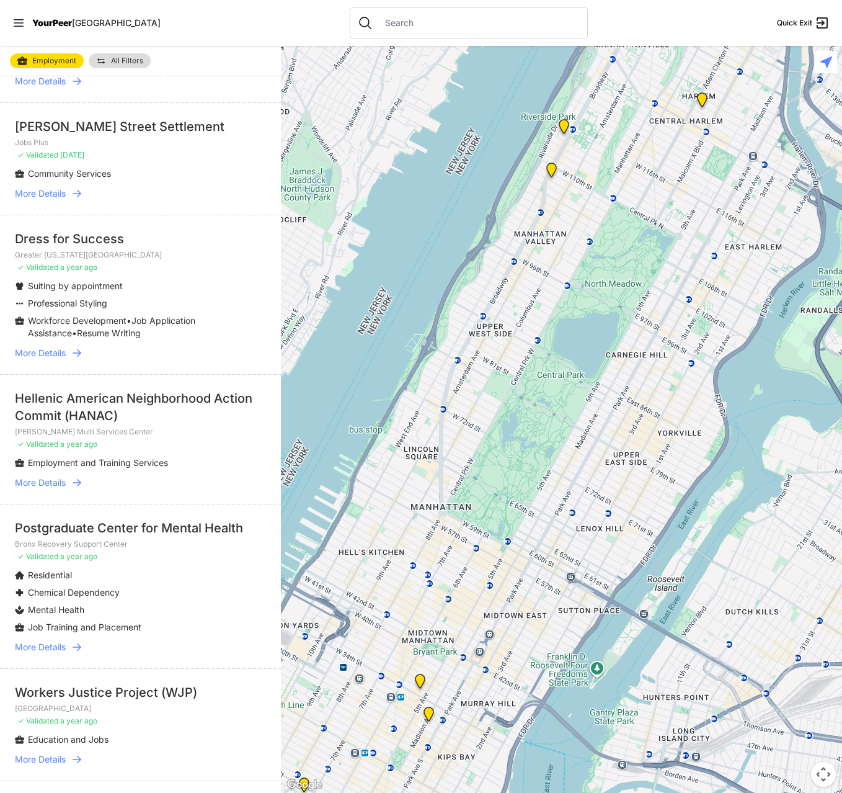
scroll to position [2171, 0]
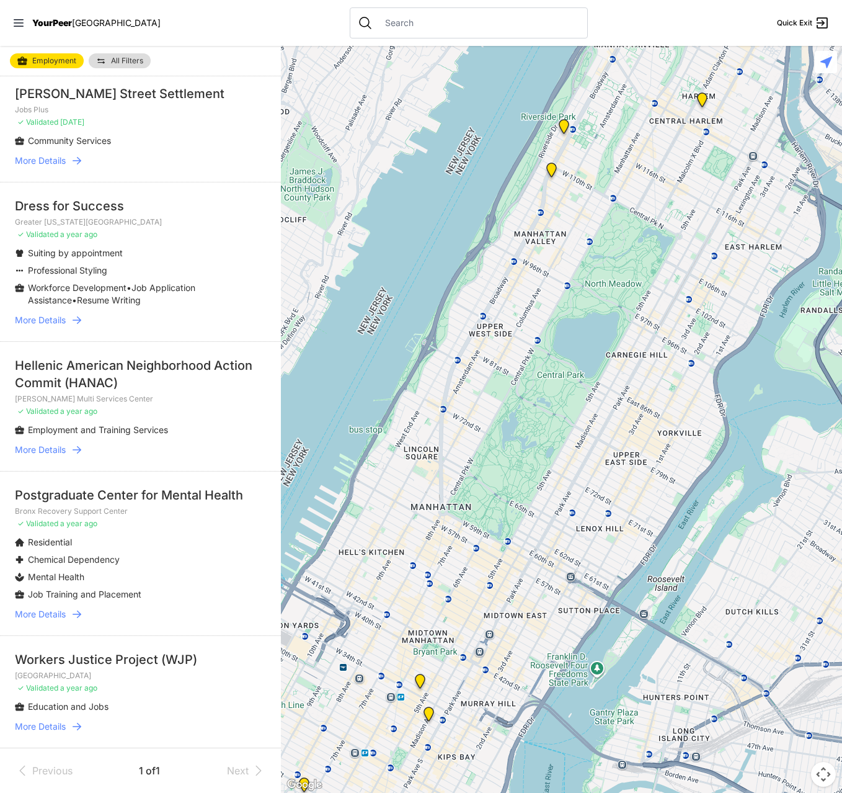
click at [69, 721] on link "More Details" at bounding box center [140, 726] width 251 height 12
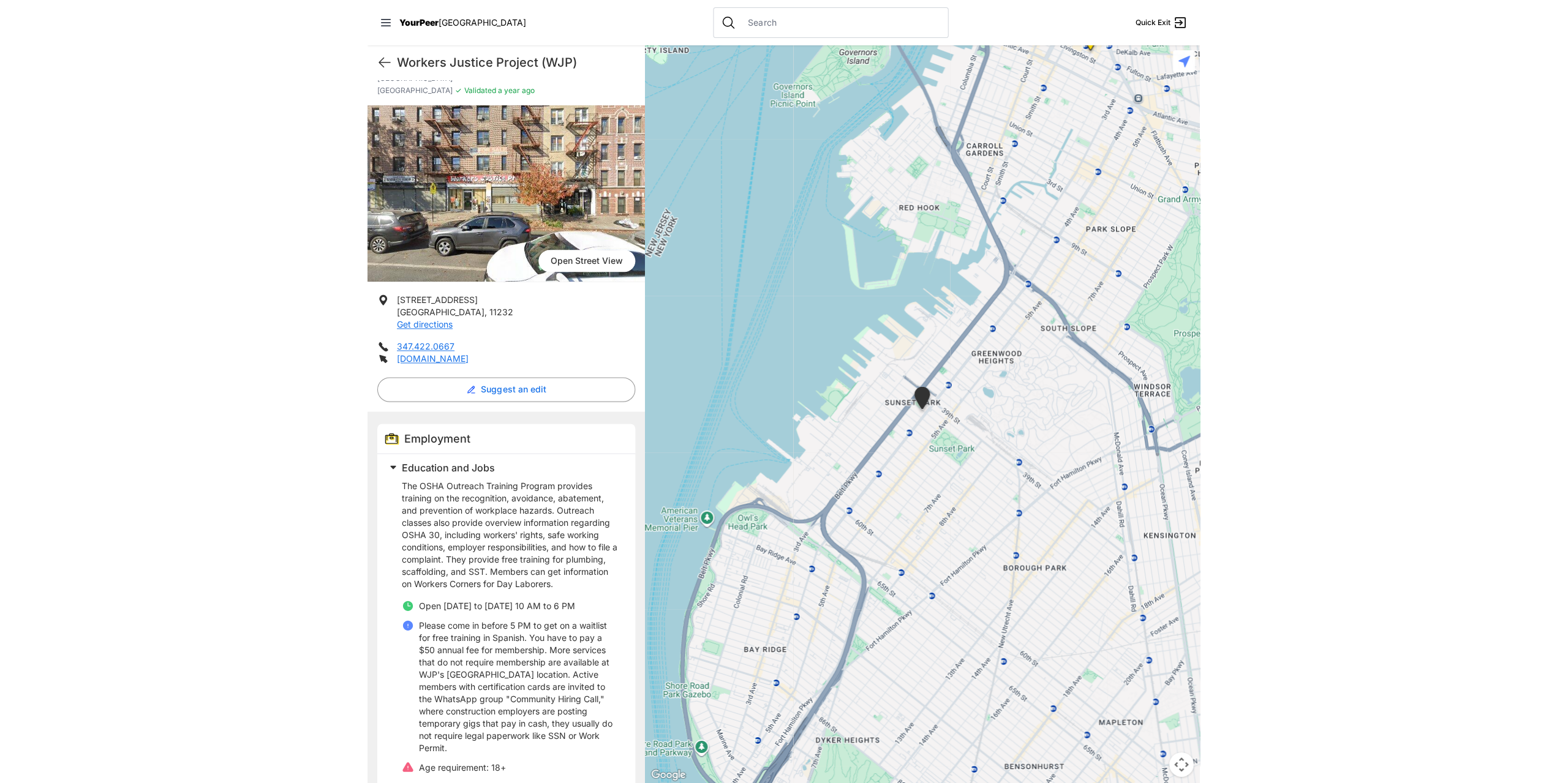
scroll to position [50, 0]
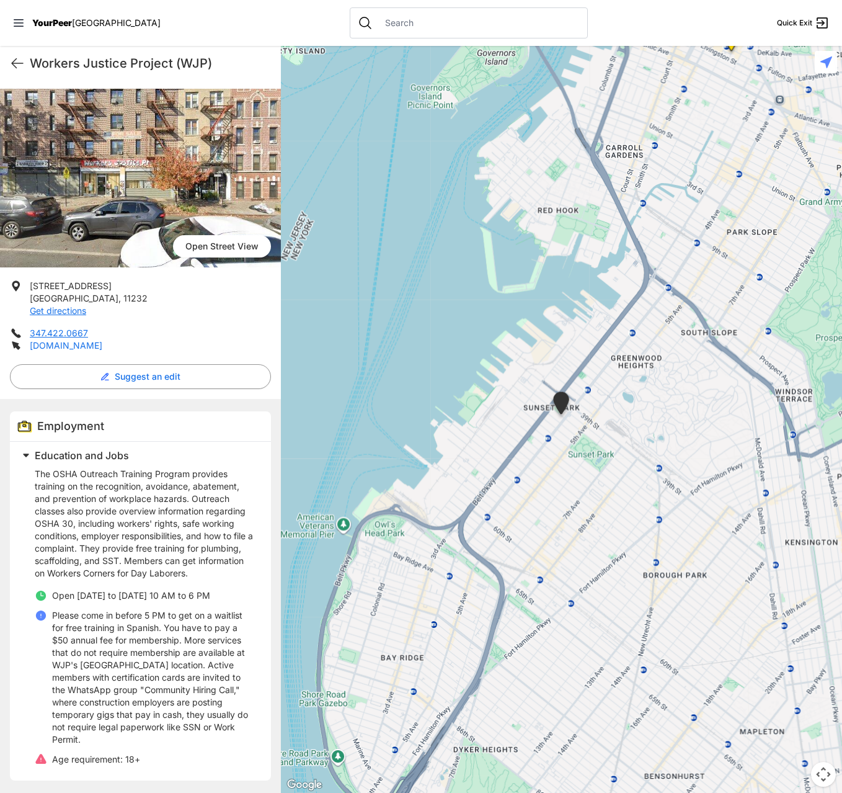
click at [85, 346] on link "workersjustice.org" at bounding box center [66, 345] width 73 height 11
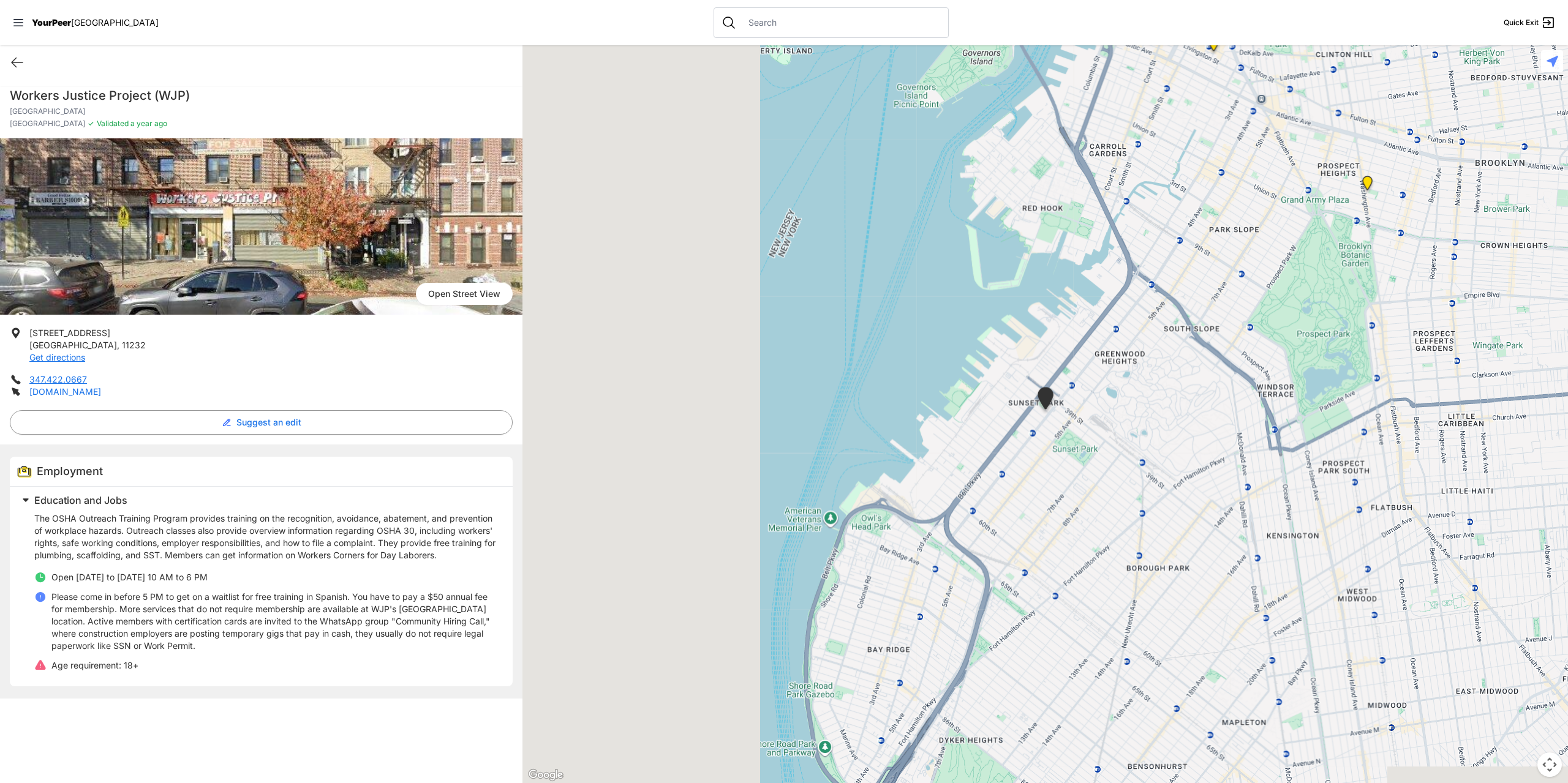
scroll to position [0, 0]
